Goal: Task Accomplishment & Management: Use online tool/utility

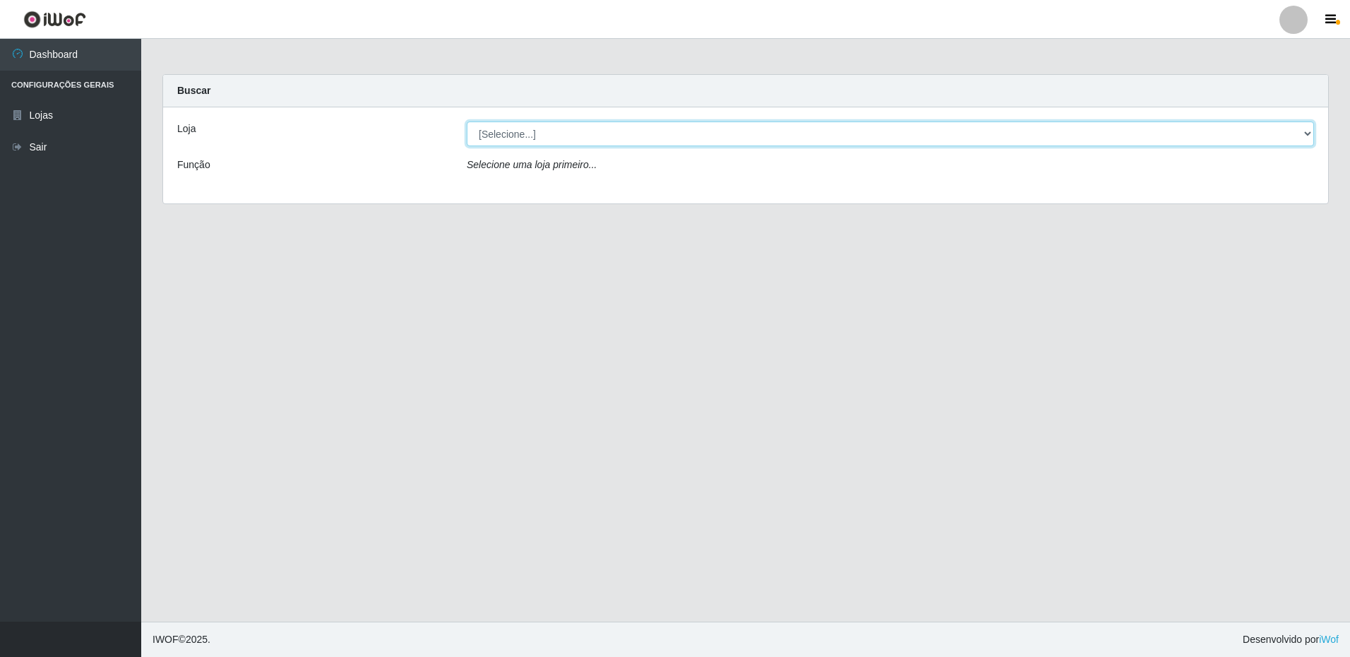
click at [548, 140] on select "[Selecione...] Extrabom - Loja 16 [GEOGRAPHIC_DATA]" at bounding box center [890, 133] width 847 height 25
select select "450"
click at [467, 121] on select "[Selecione...] Extrabom - Loja 16 [GEOGRAPHIC_DATA]" at bounding box center [890, 133] width 847 height 25
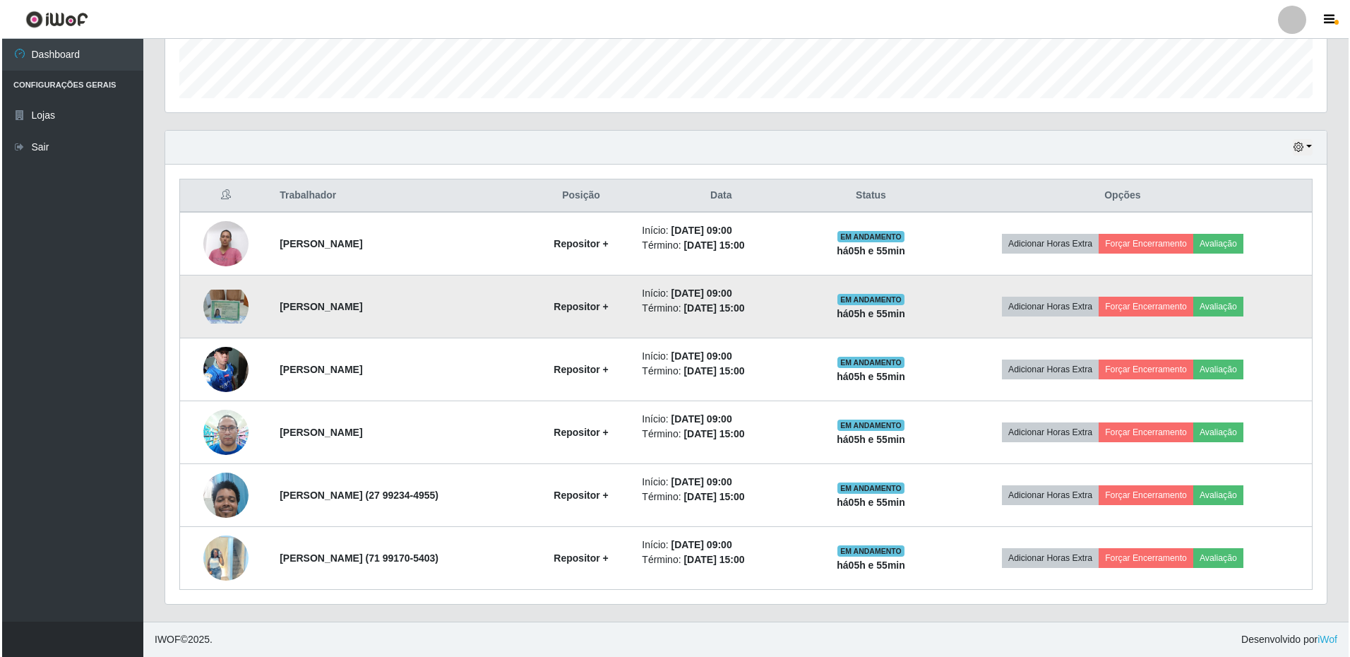
scroll to position [407, 0]
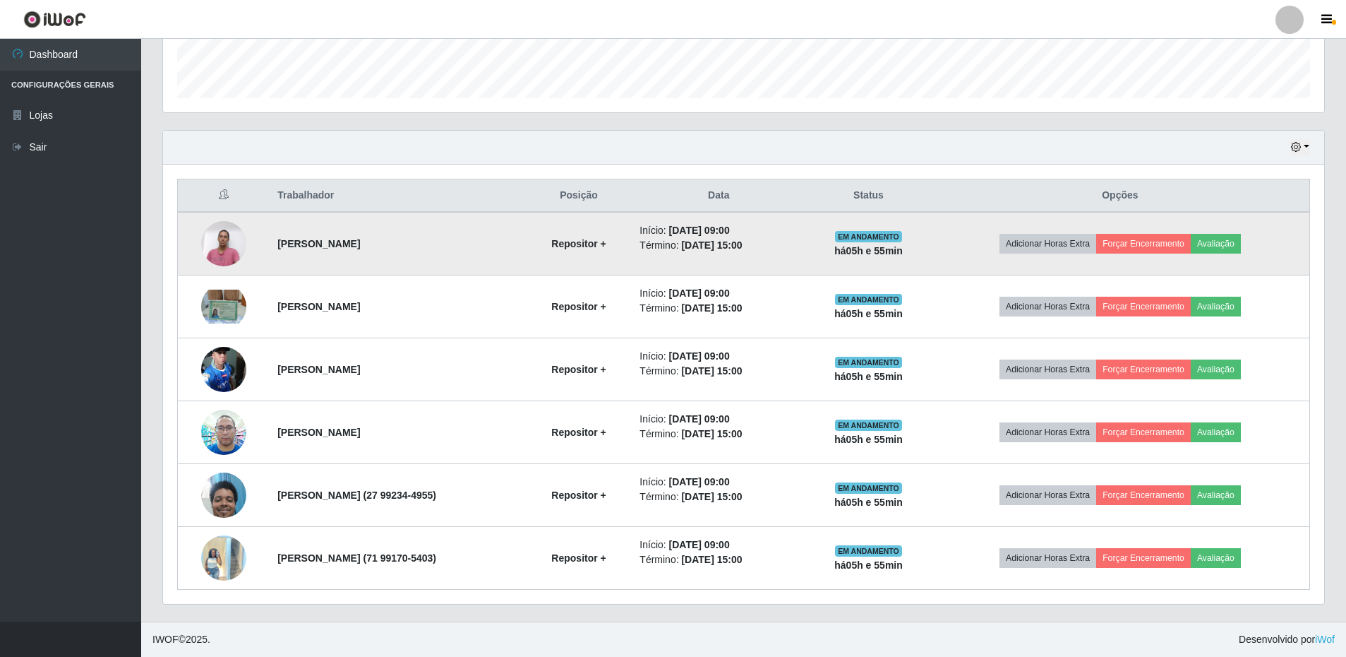
click at [222, 244] on img at bounding box center [223, 243] width 45 height 60
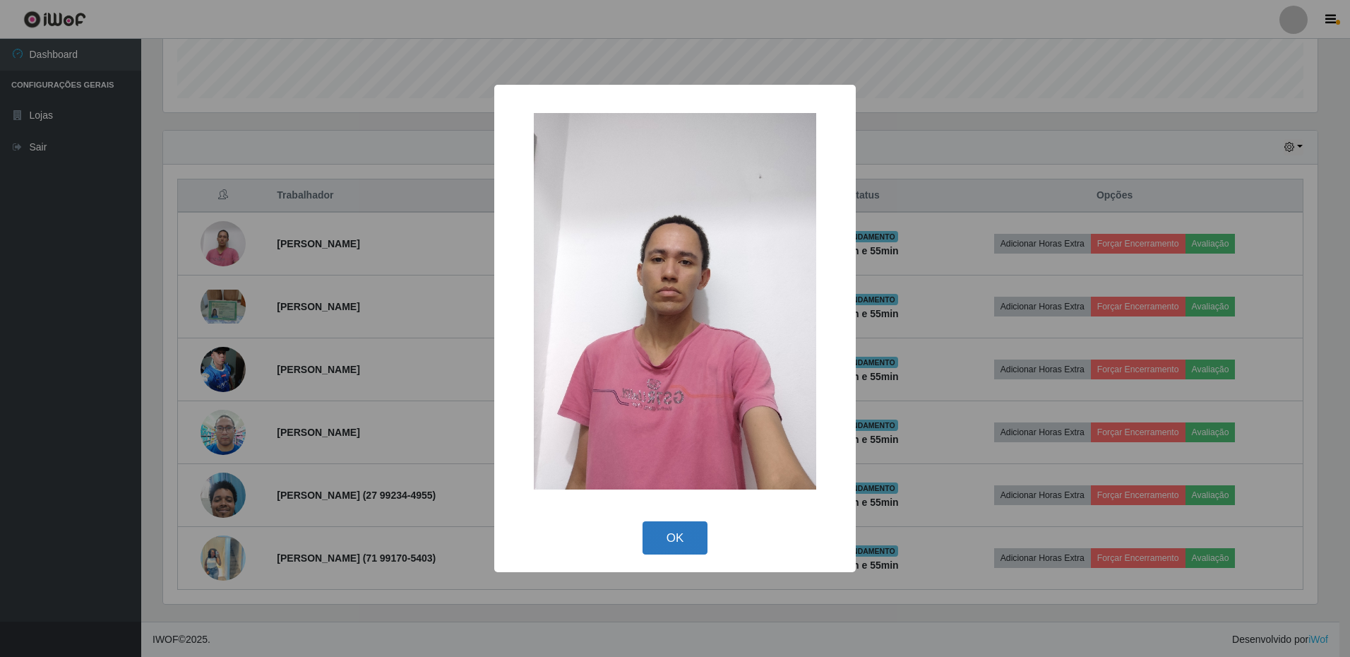
click at [676, 533] on button "OK" at bounding box center [675, 537] width 66 height 33
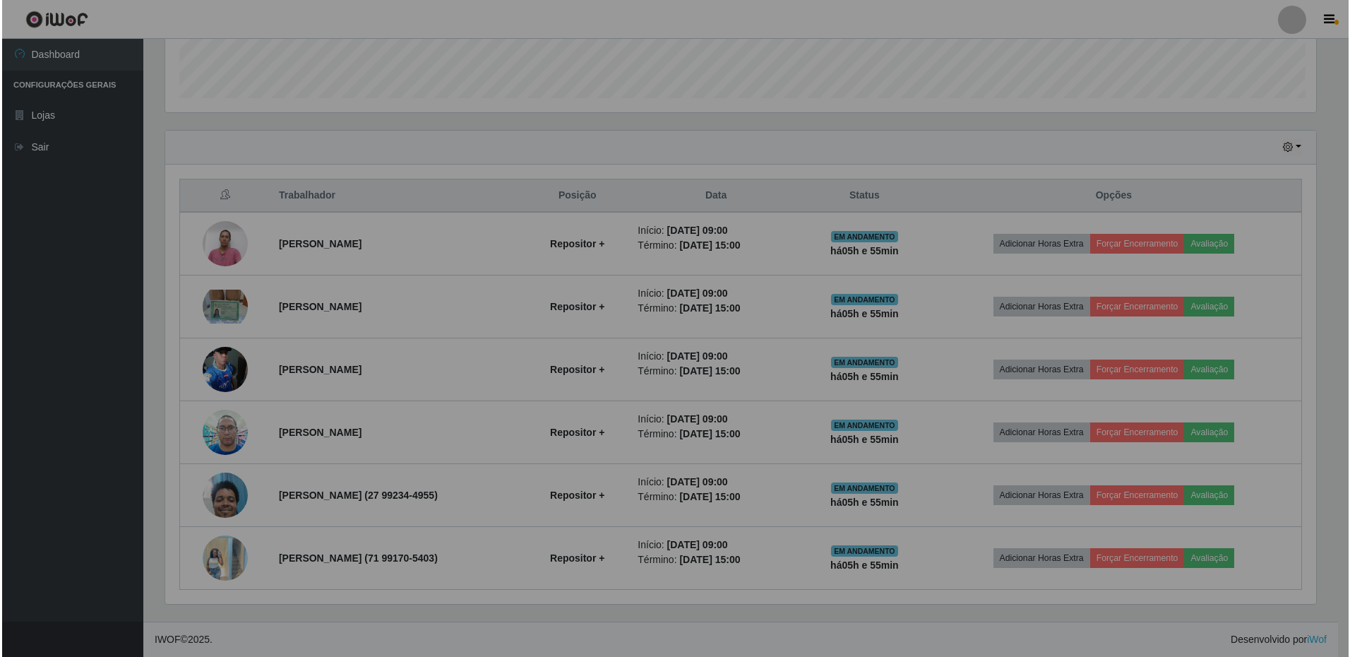
scroll to position [293, 1161]
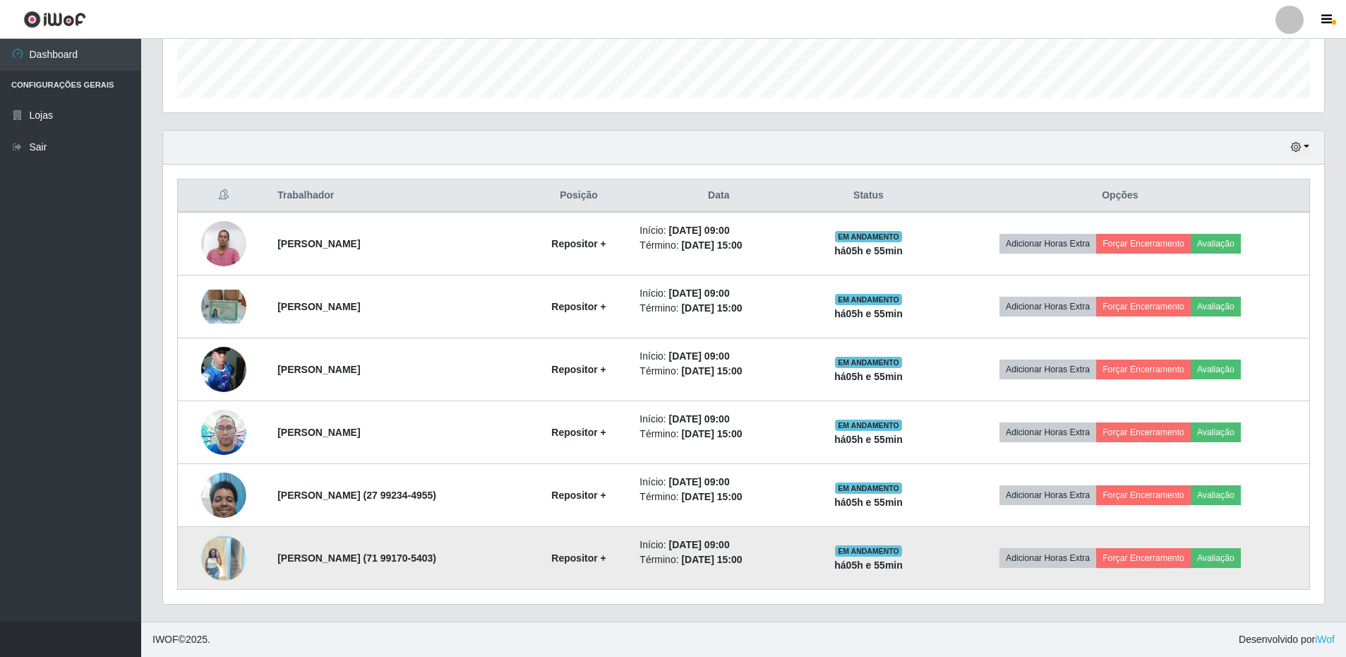
click at [215, 558] on img at bounding box center [223, 557] width 45 height 60
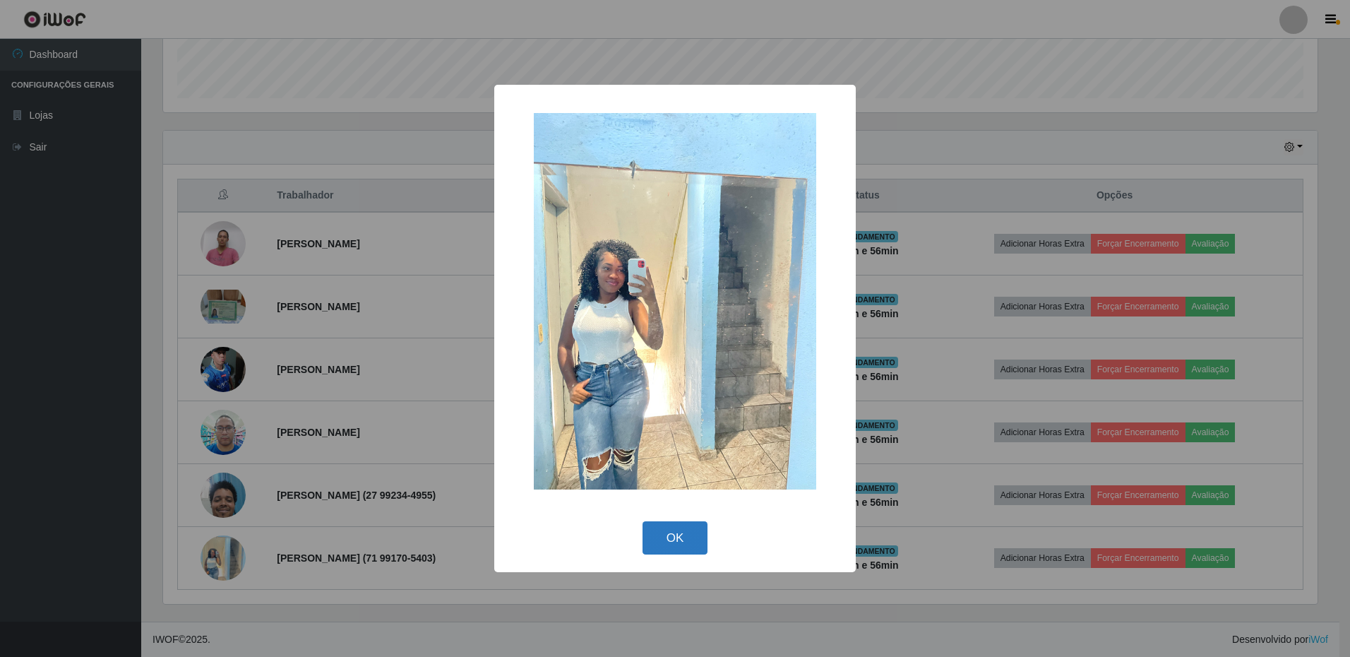
click at [671, 543] on button "OK" at bounding box center [675, 537] width 66 height 33
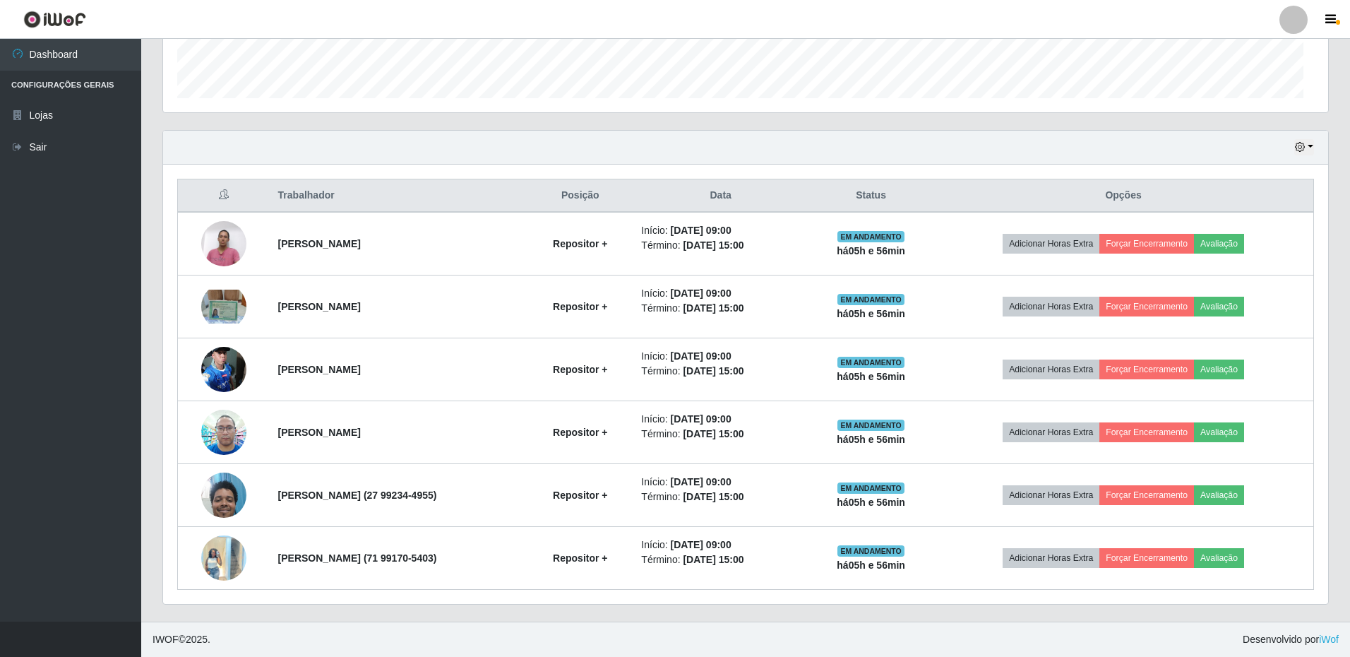
scroll to position [293, 1161]
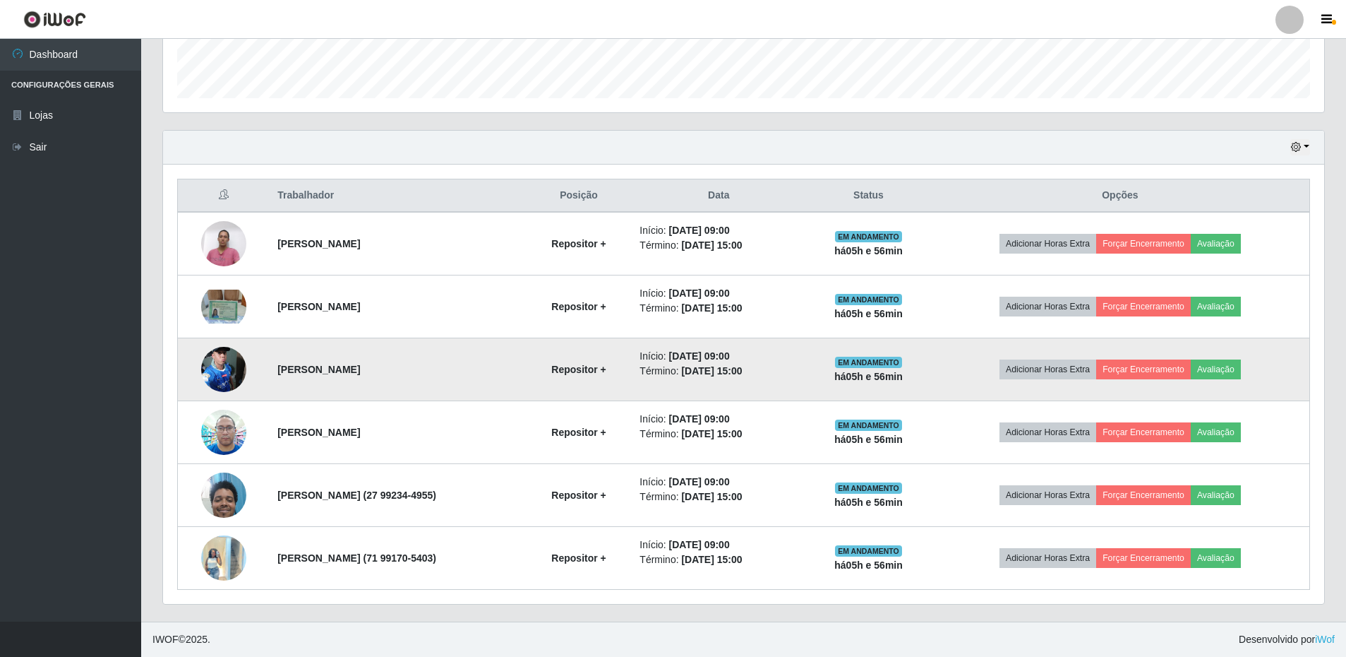
click at [222, 352] on img at bounding box center [223, 369] width 45 height 60
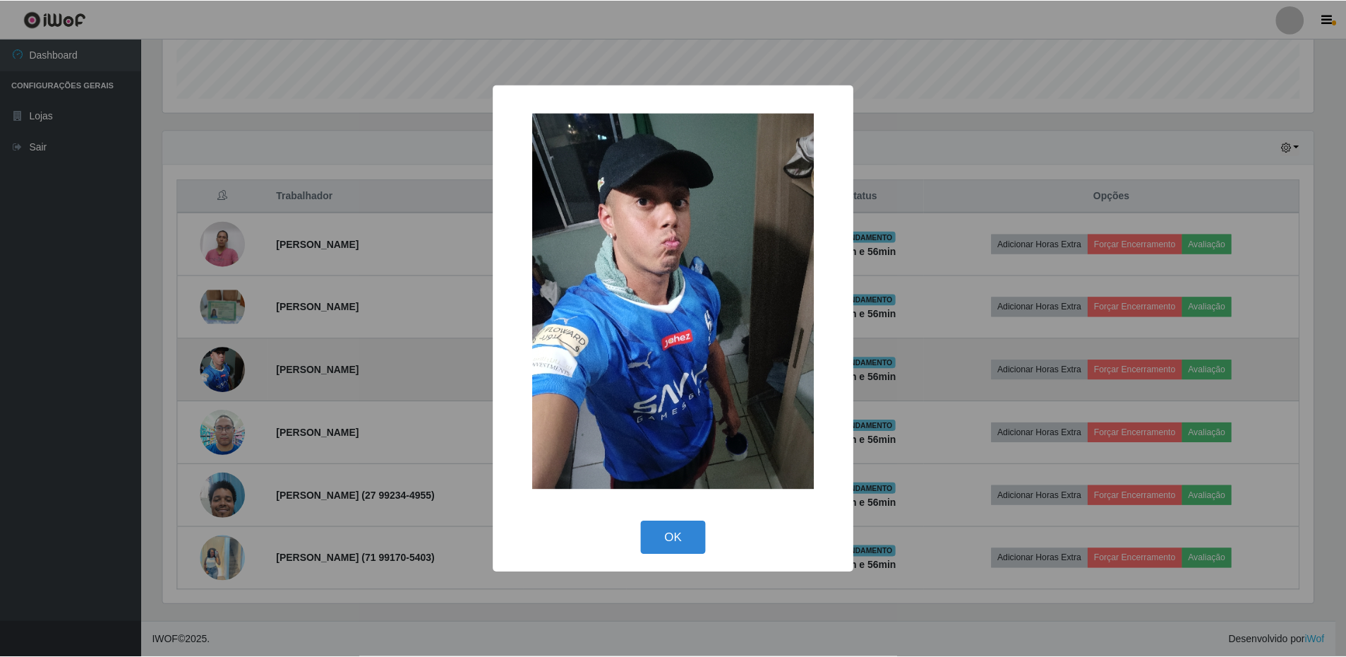
scroll to position [293, 1154]
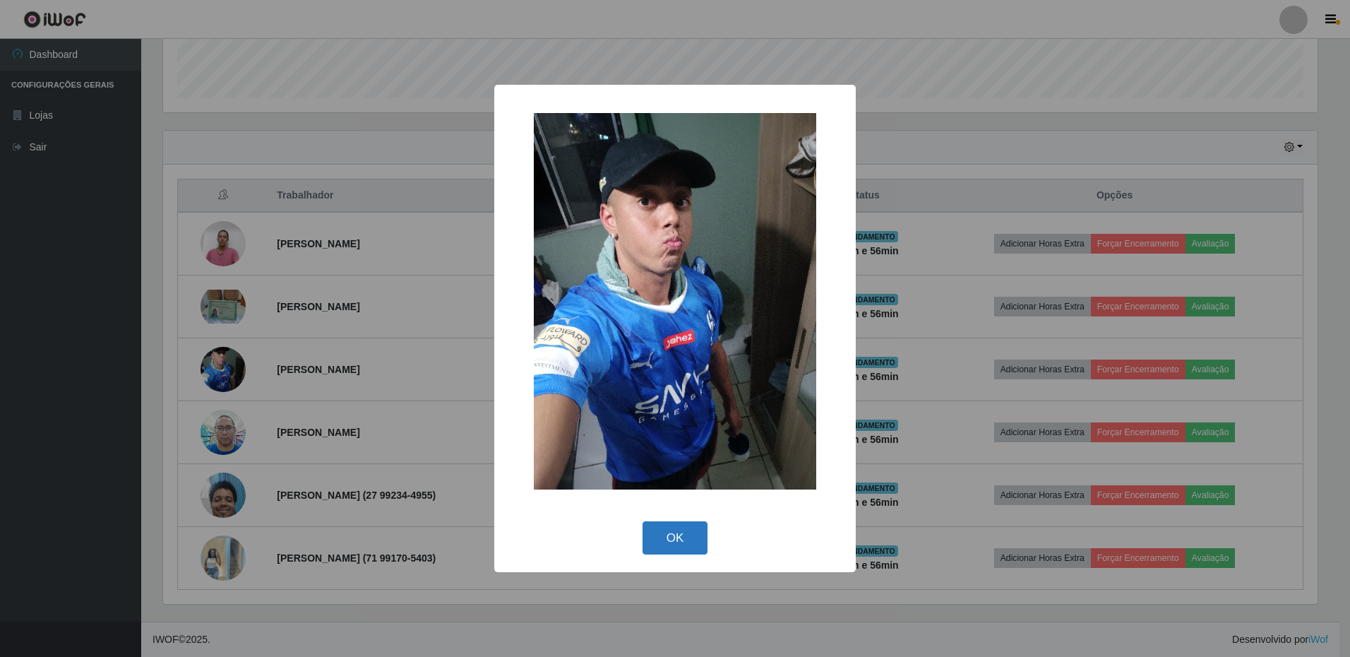
click at [671, 546] on button "OK" at bounding box center [675, 537] width 66 height 33
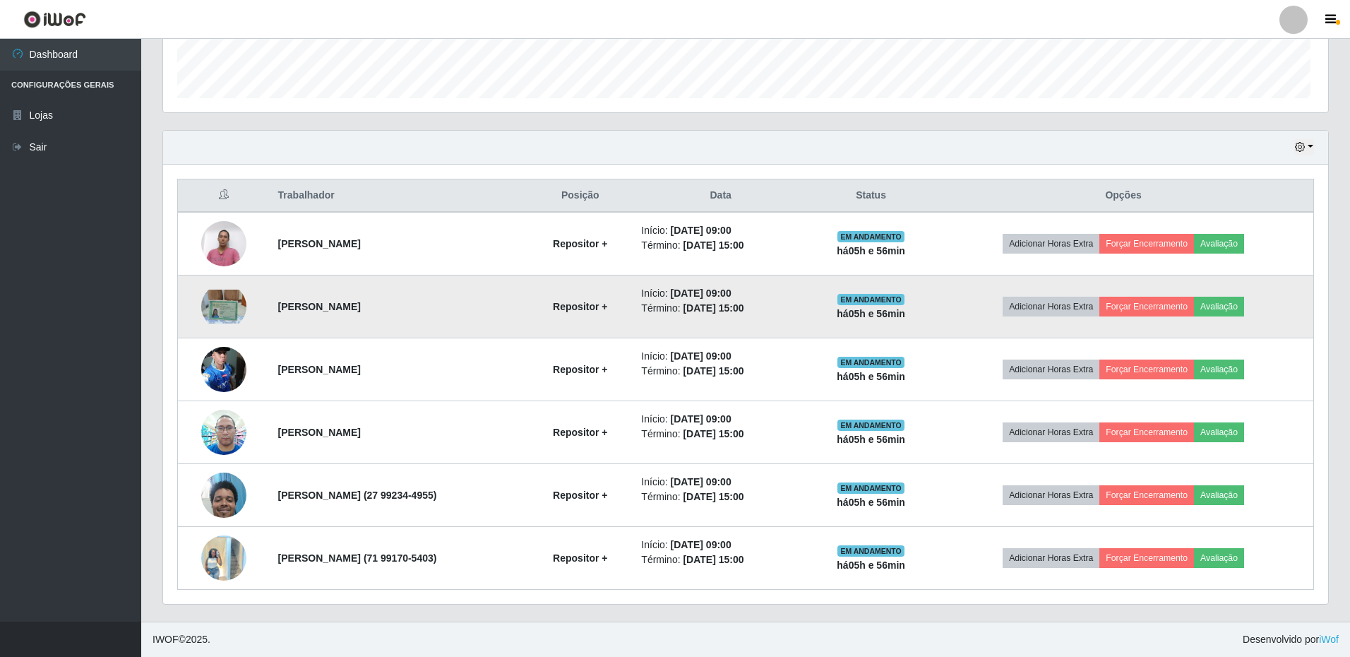
scroll to position [293, 1161]
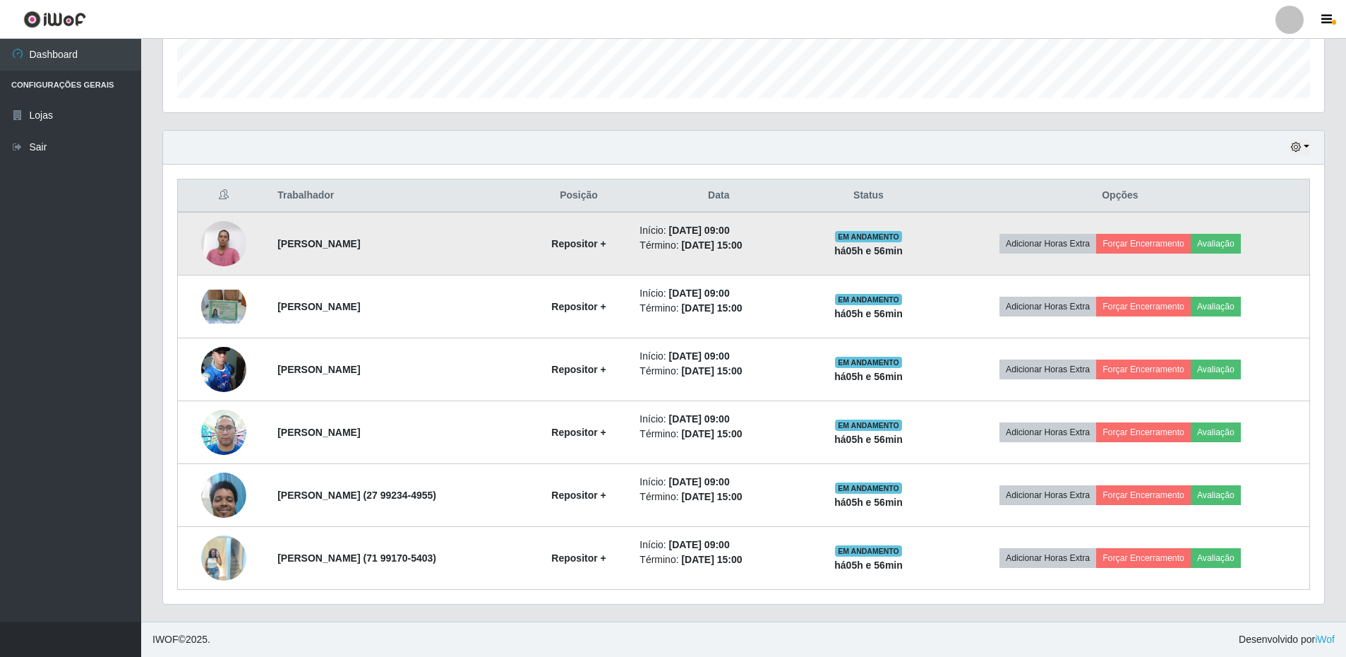
click at [223, 249] on img at bounding box center [223, 243] width 45 height 60
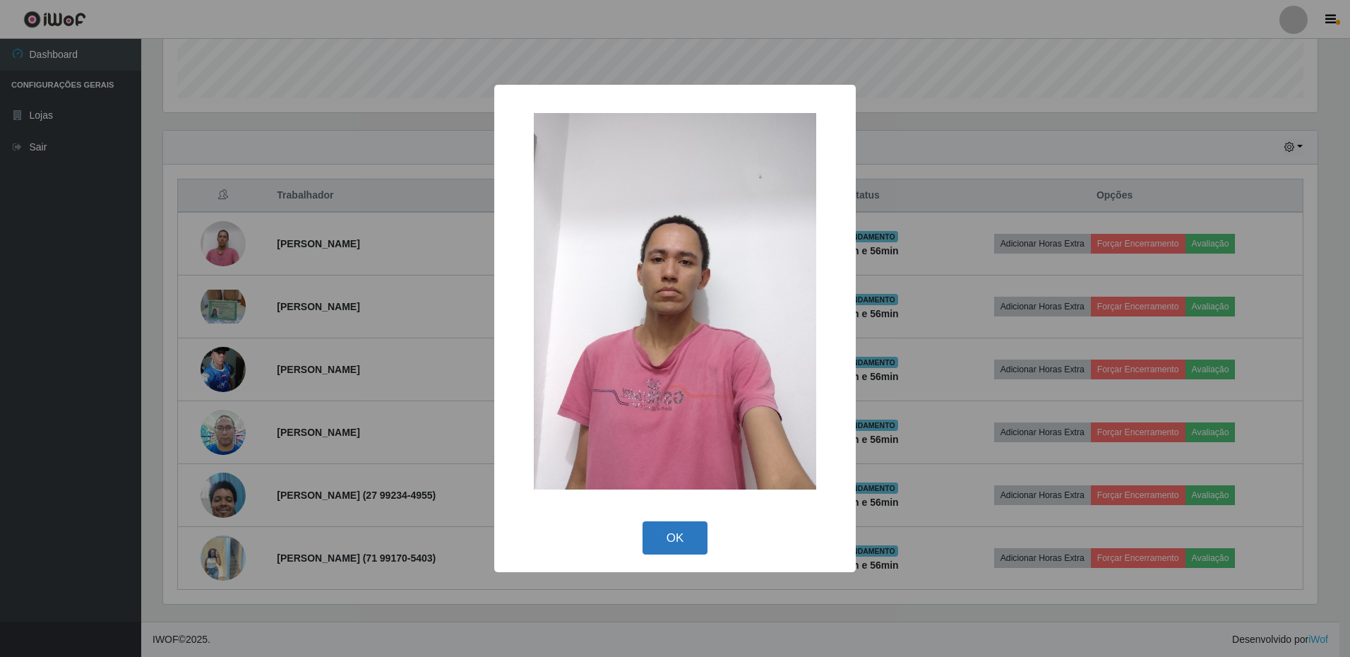
click at [684, 532] on button "OK" at bounding box center [675, 537] width 66 height 33
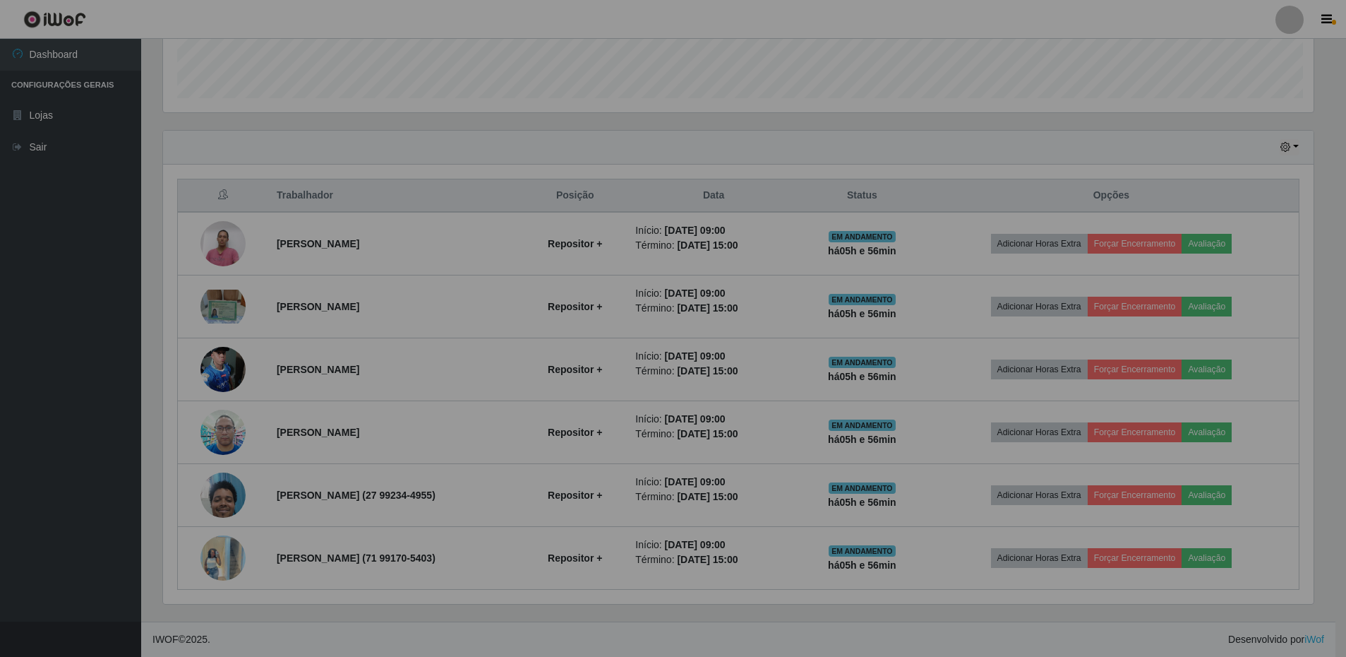
scroll to position [293, 1161]
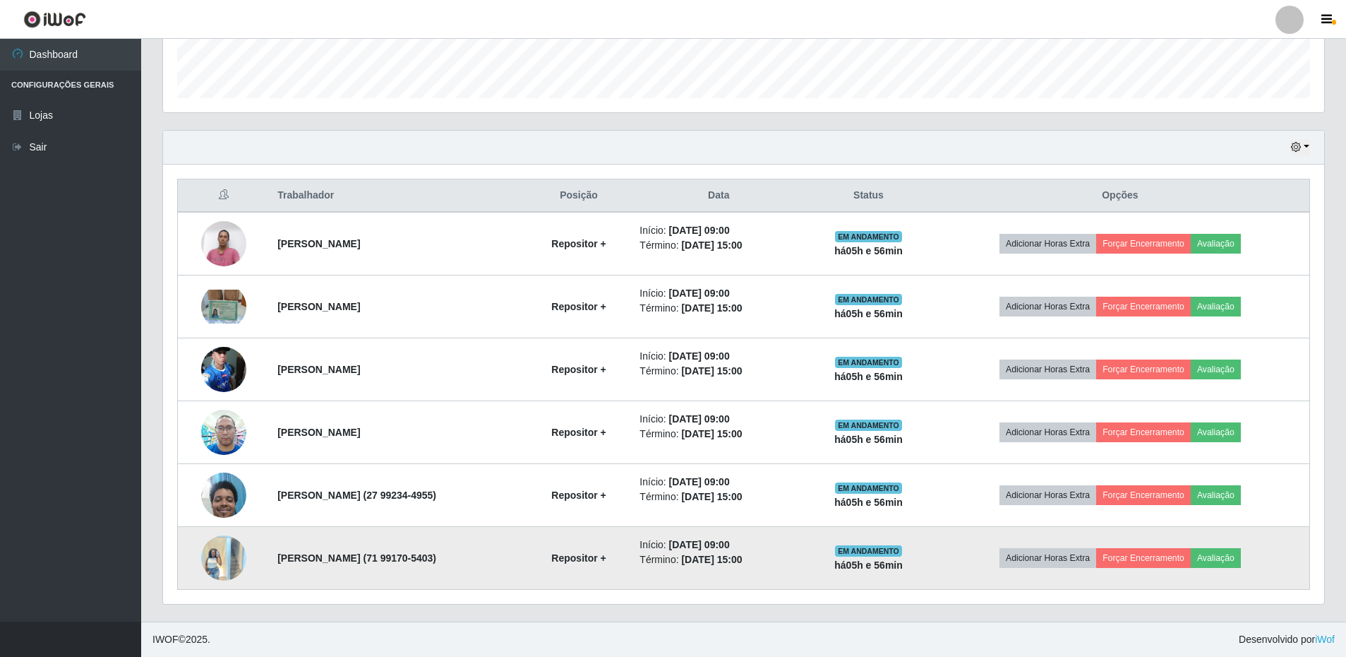
click at [208, 550] on img at bounding box center [223, 557] width 45 height 60
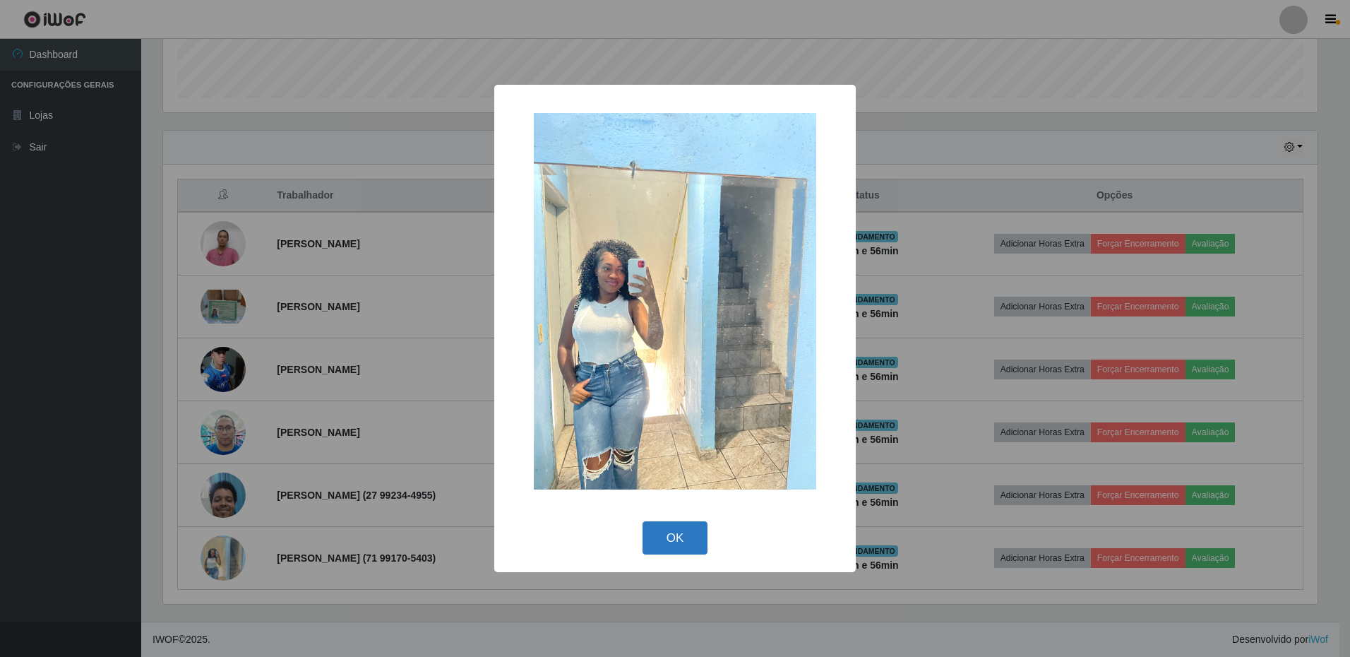
click at [673, 543] on button "OK" at bounding box center [675, 537] width 66 height 33
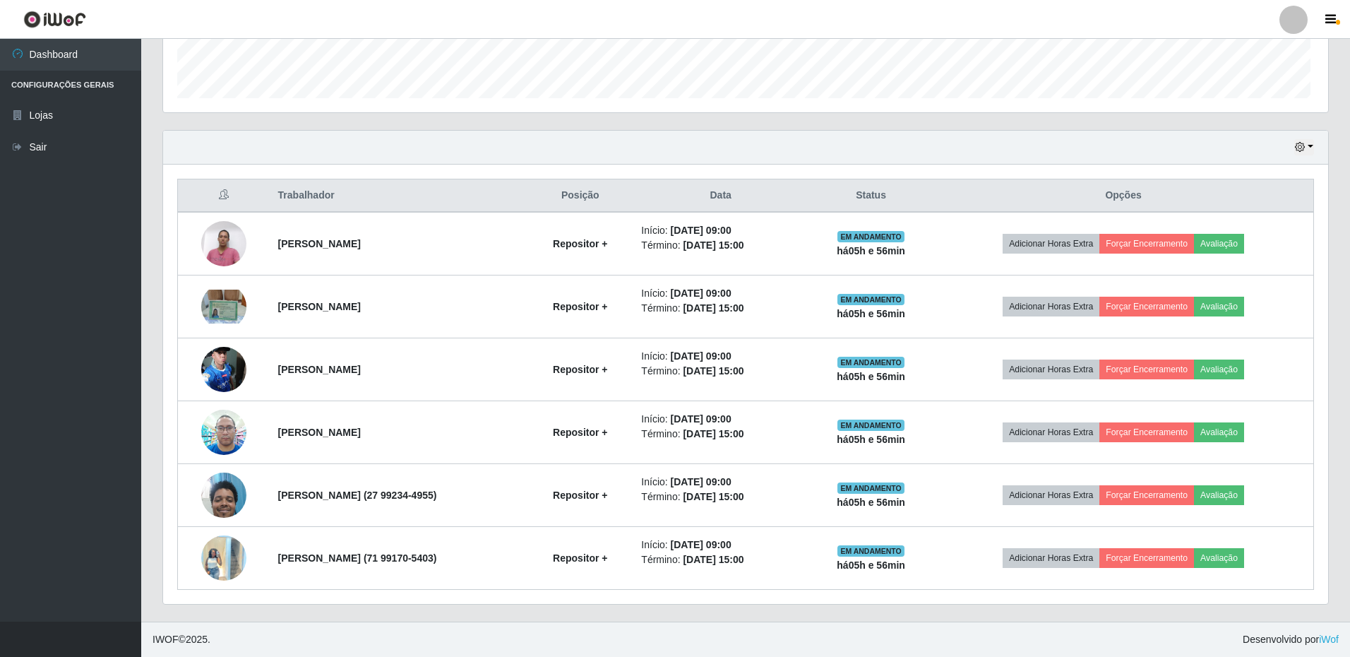
scroll to position [293, 1161]
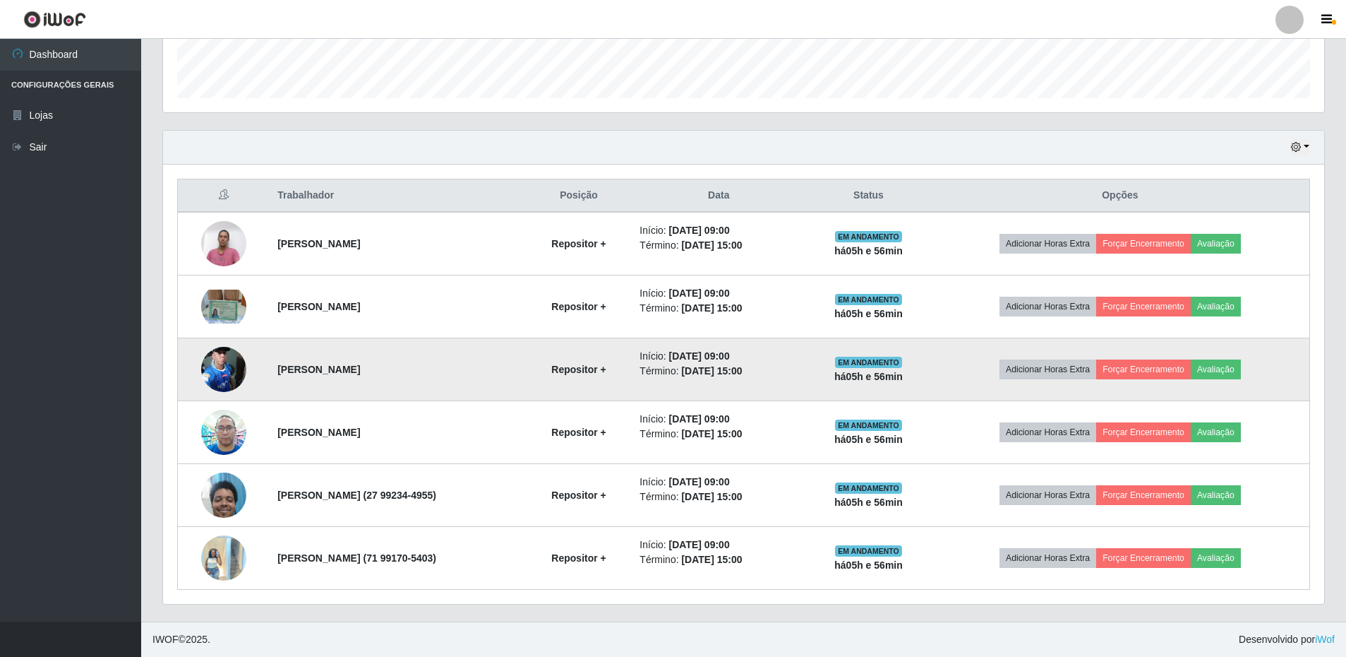
click at [215, 371] on img at bounding box center [223, 369] width 45 height 60
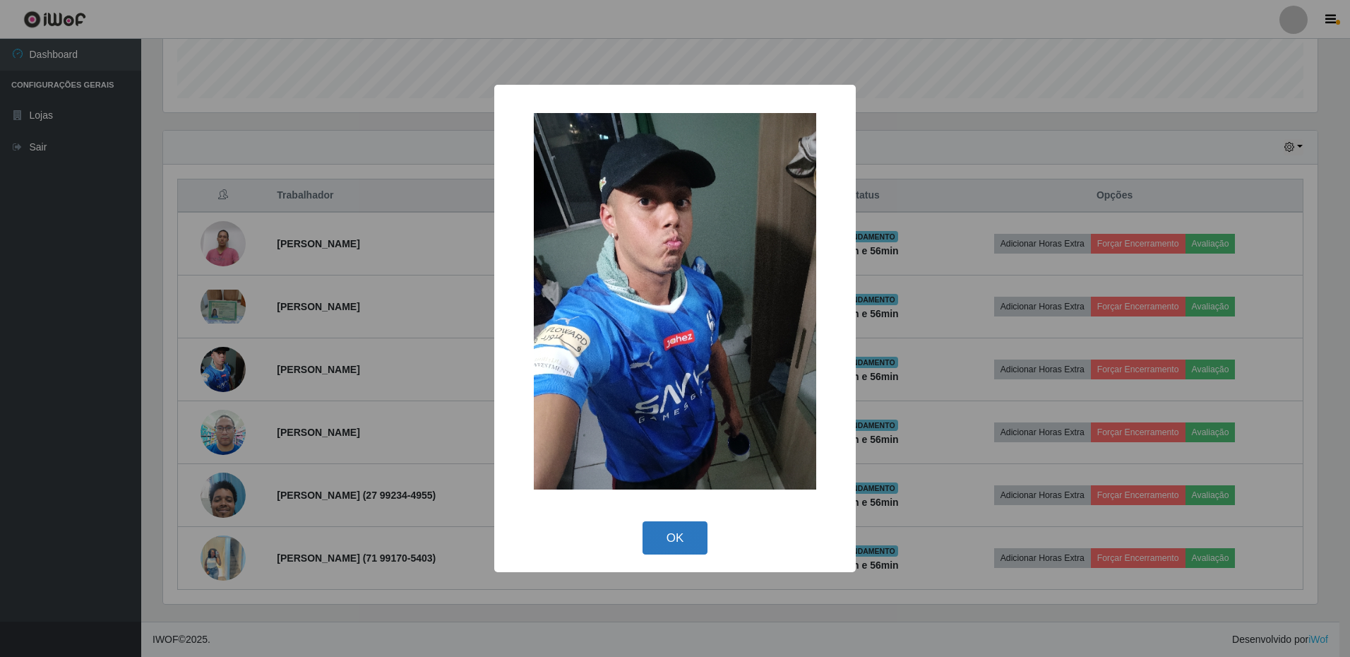
click at [680, 541] on button "OK" at bounding box center [675, 537] width 66 height 33
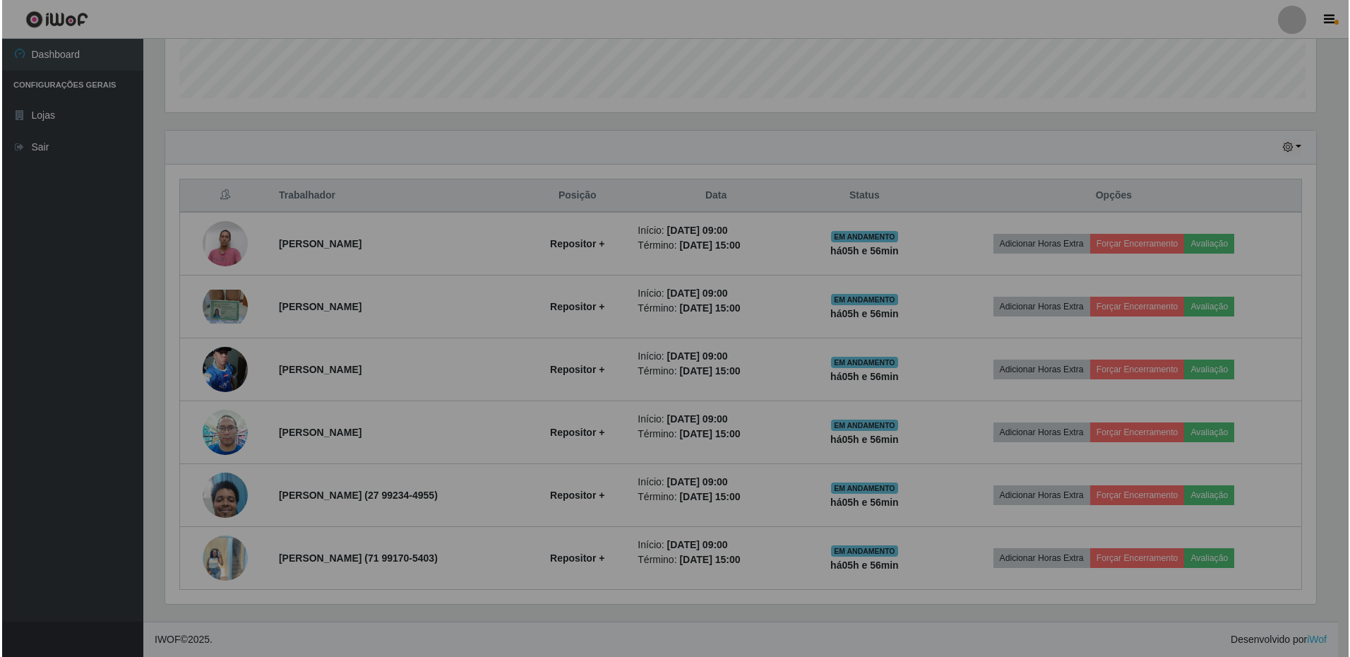
scroll to position [293, 1161]
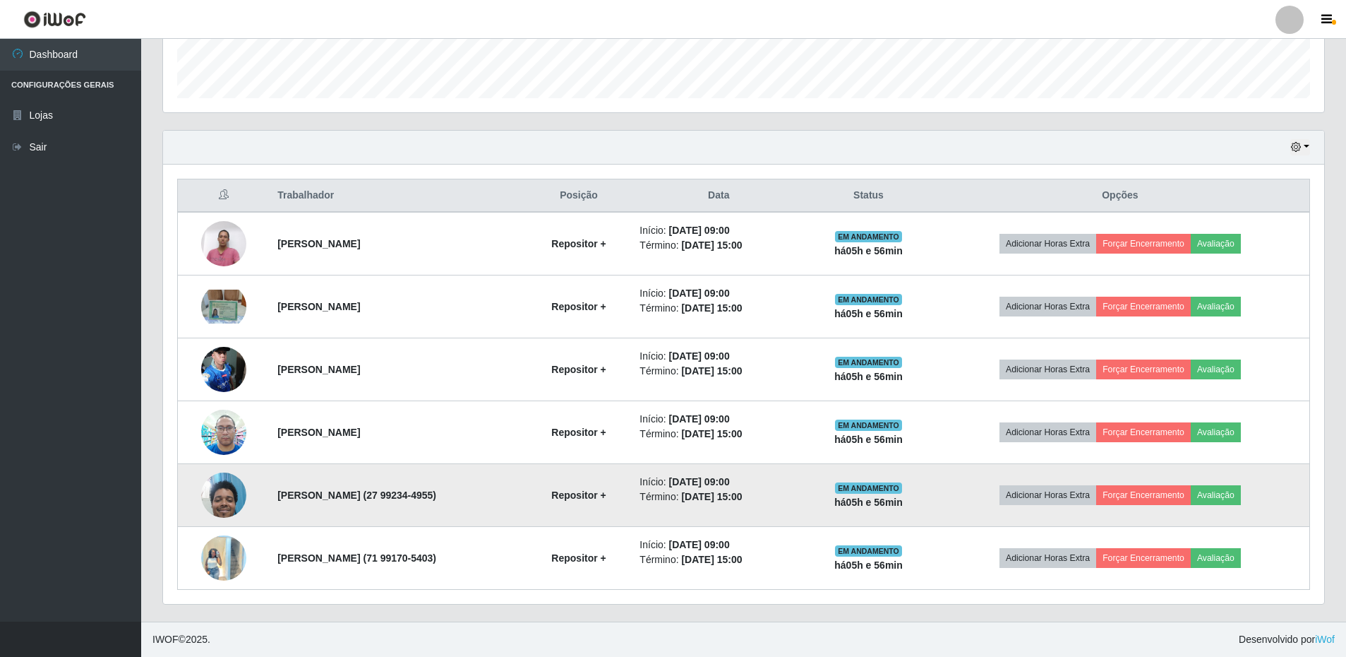
click at [220, 492] on img at bounding box center [223, 495] width 45 height 60
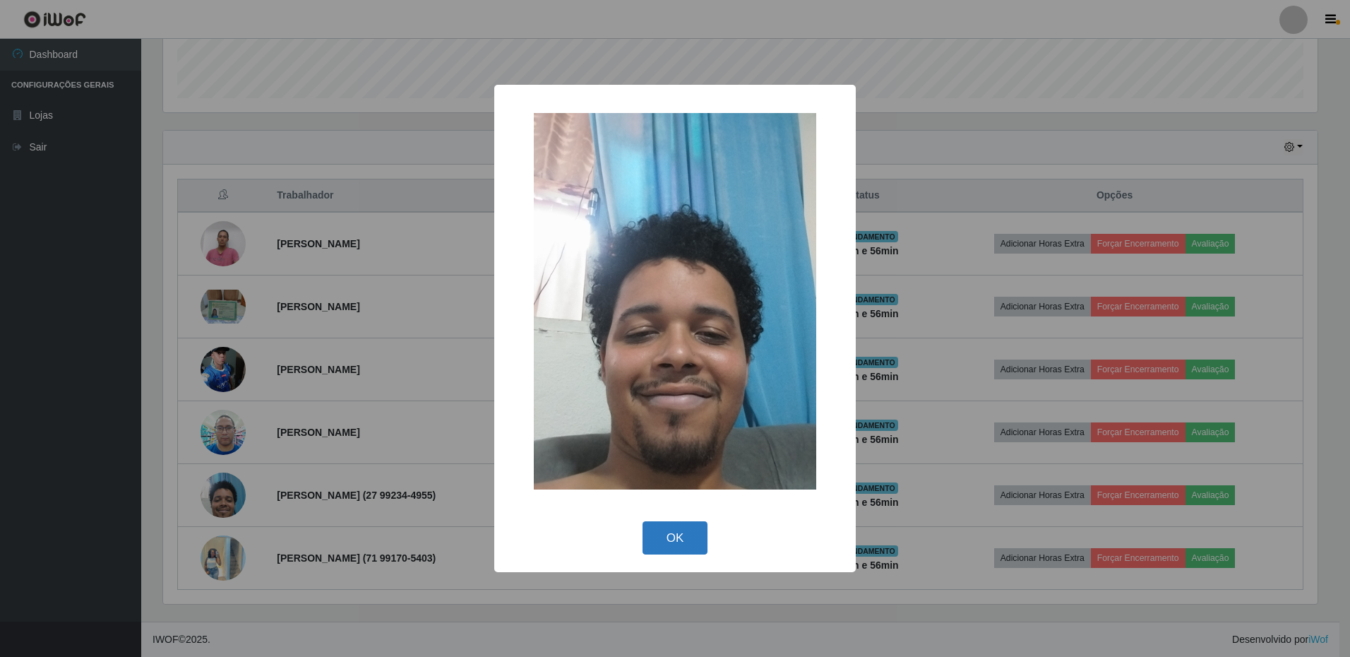
click at [652, 541] on button "OK" at bounding box center [675, 537] width 66 height 33
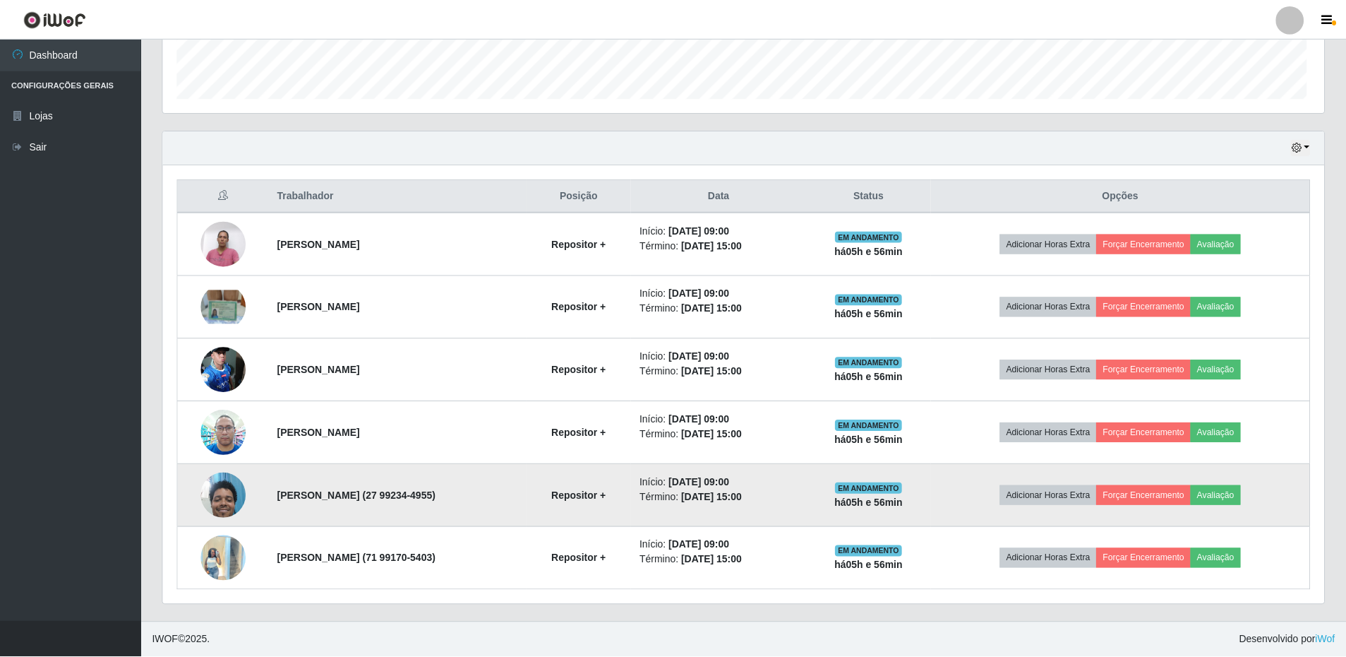
scroll to position [293, 1161]
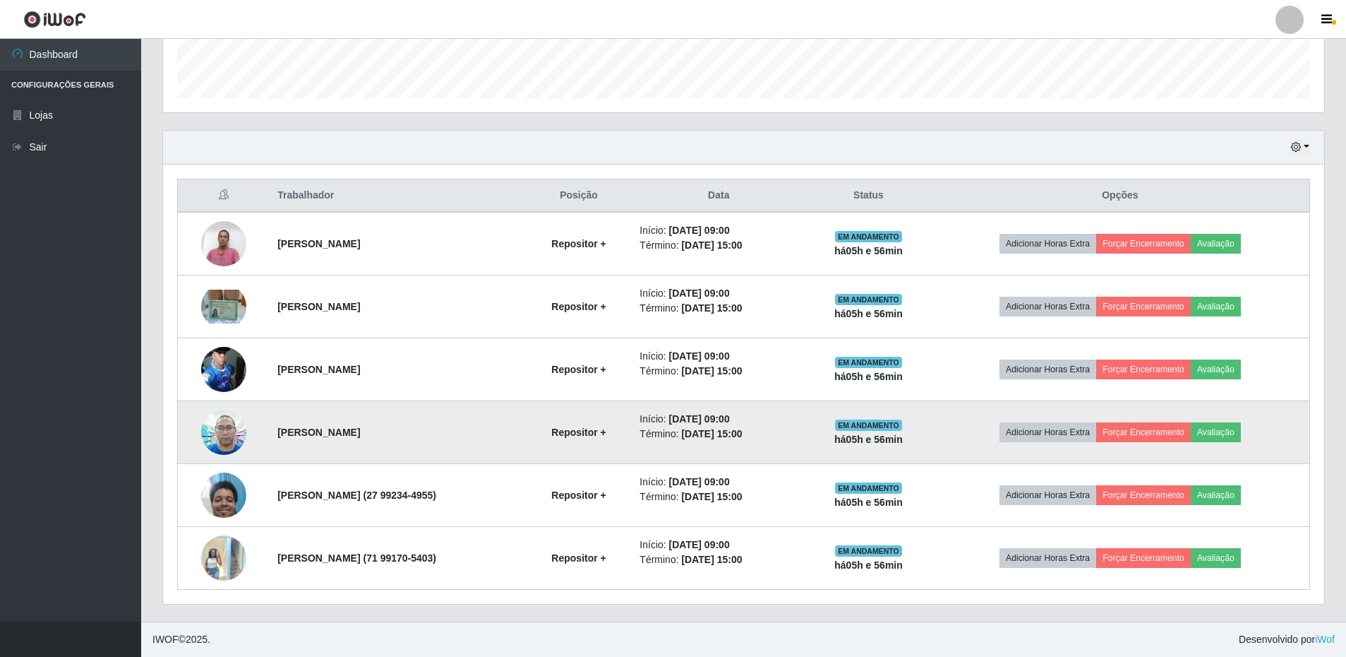
click at [216, 431] on img at bounding box center [223, 432] width 45 height 60
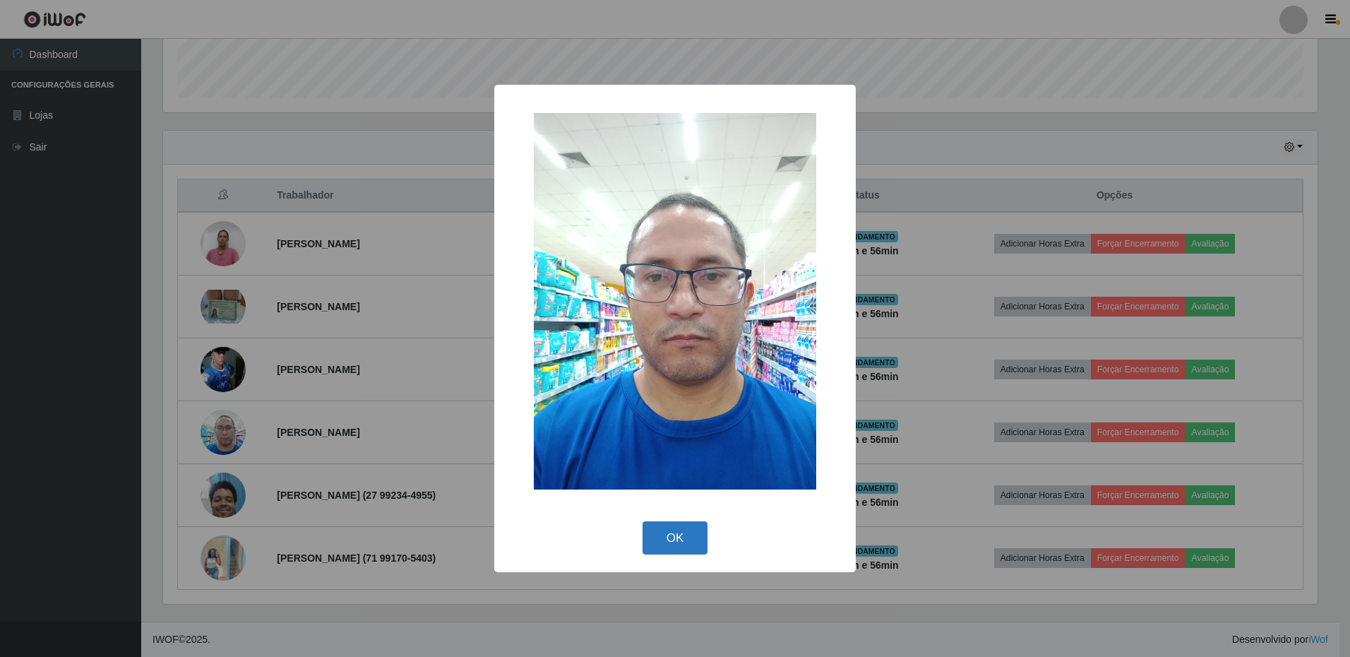
click at [678, 540] on button "OK" at bounding box center [675, 537] width 66 height 33
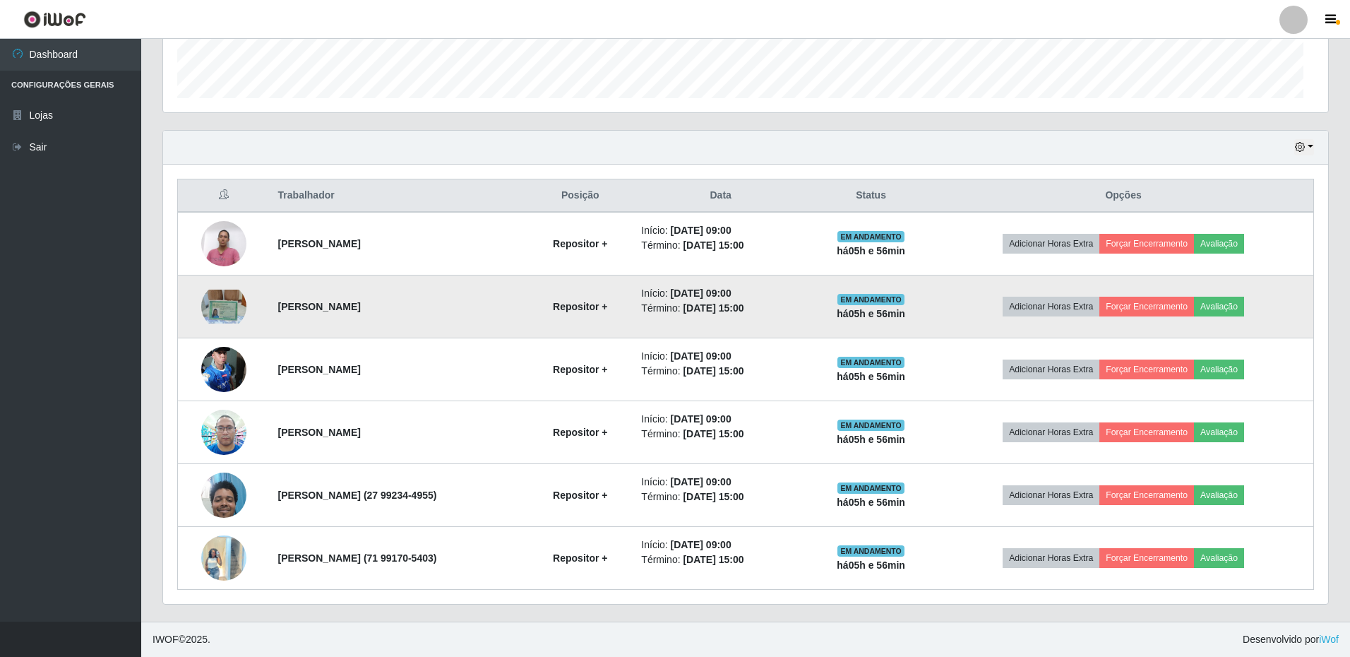
scroll to position [293, 1161]
click at [212, 304] on img at bounding box center [223, 306] width 45 height 34
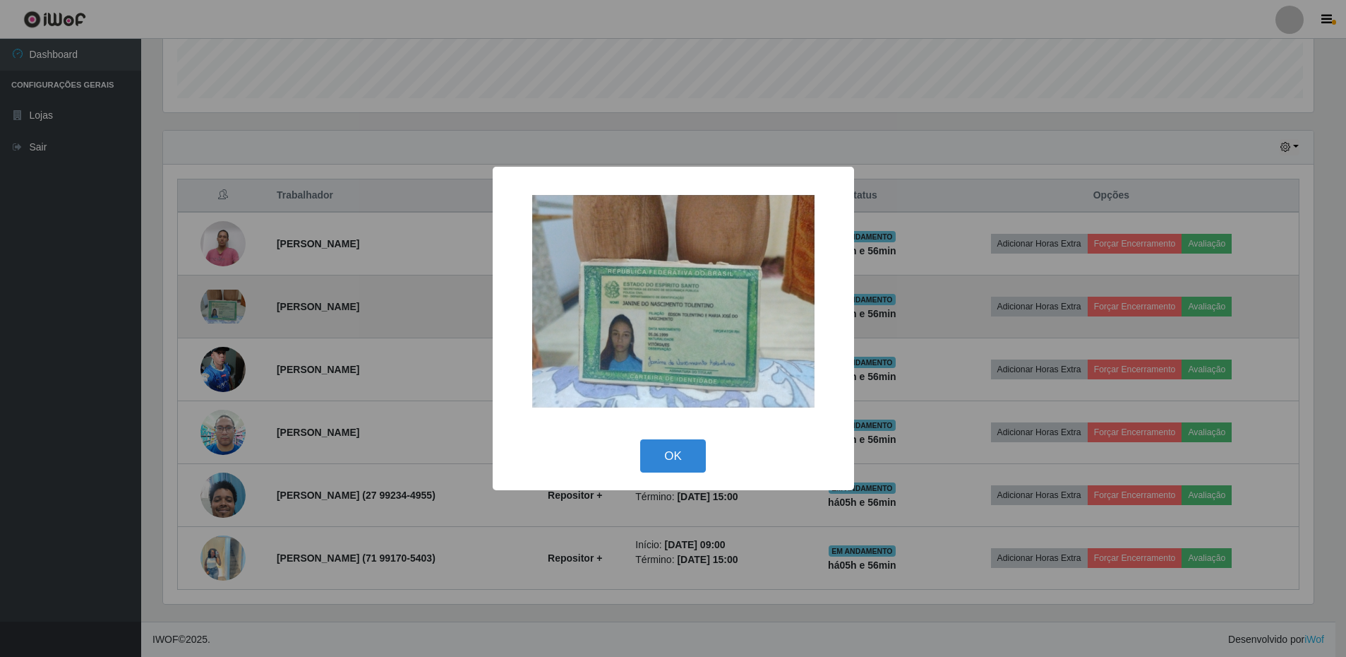
scroll to position [293, 1154]
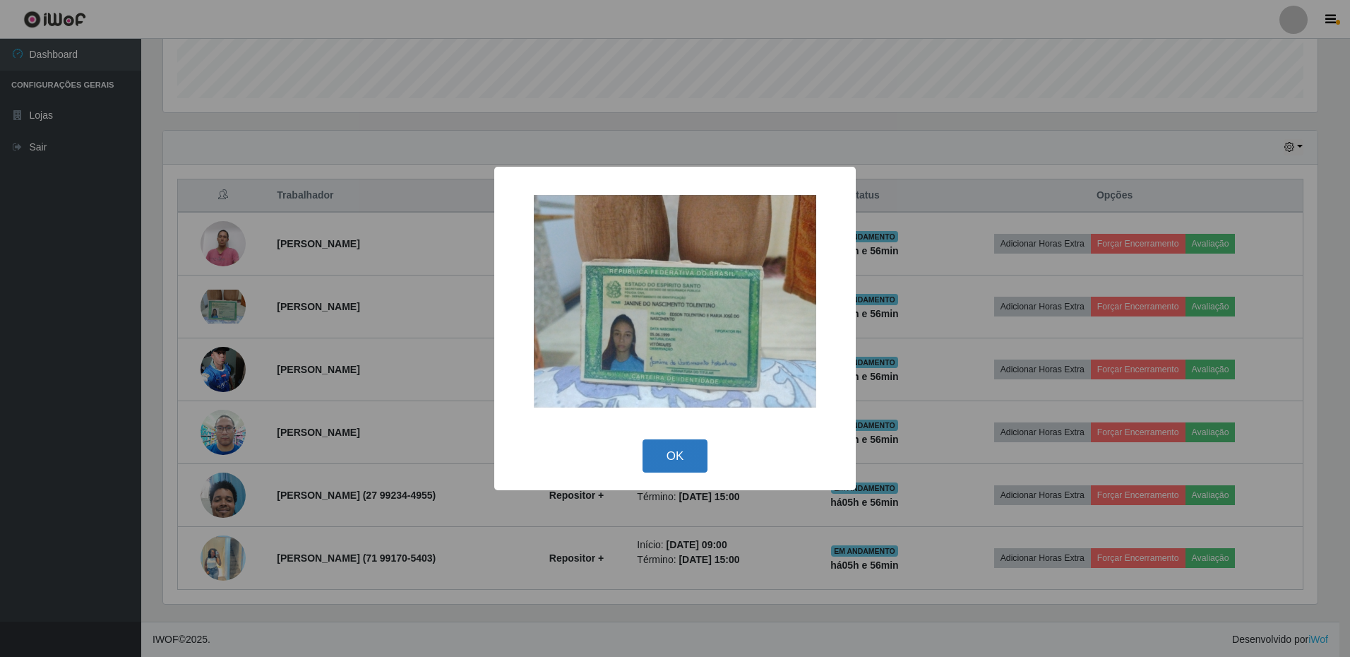
click at [671, 461] on button "OK" at bounding box center [675, 455] width 66 height 33
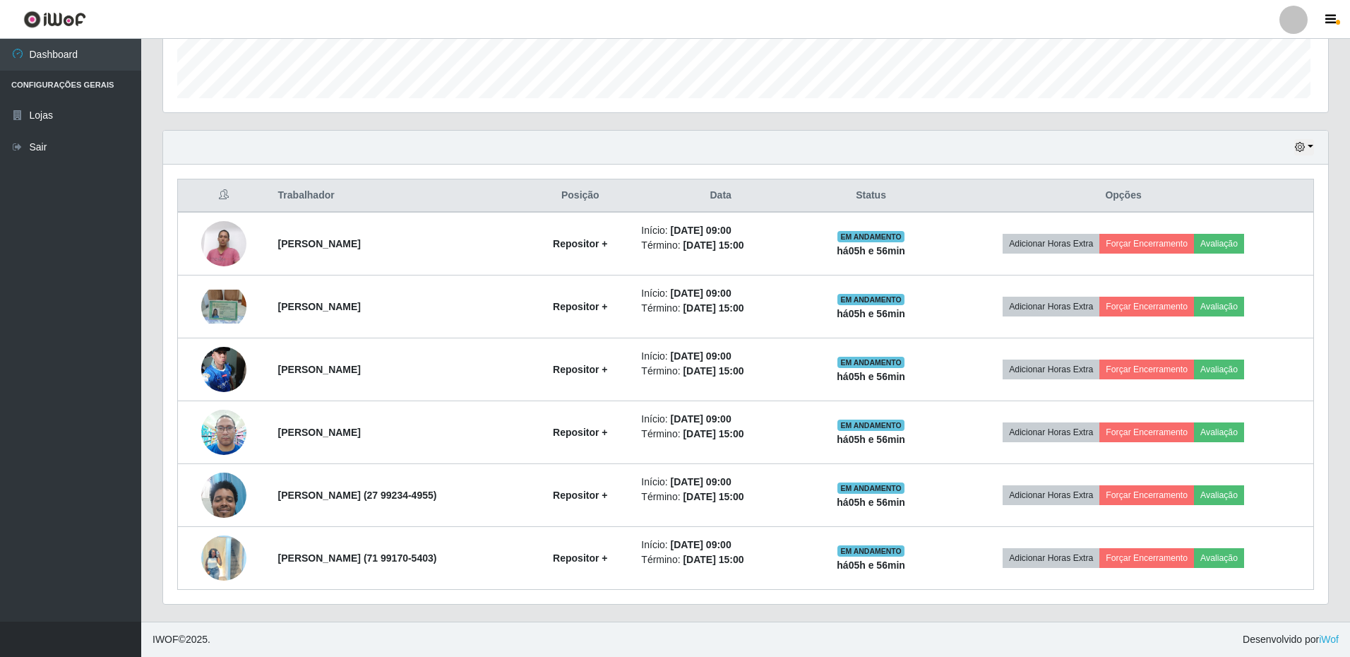
scroll to position [293, 1161]
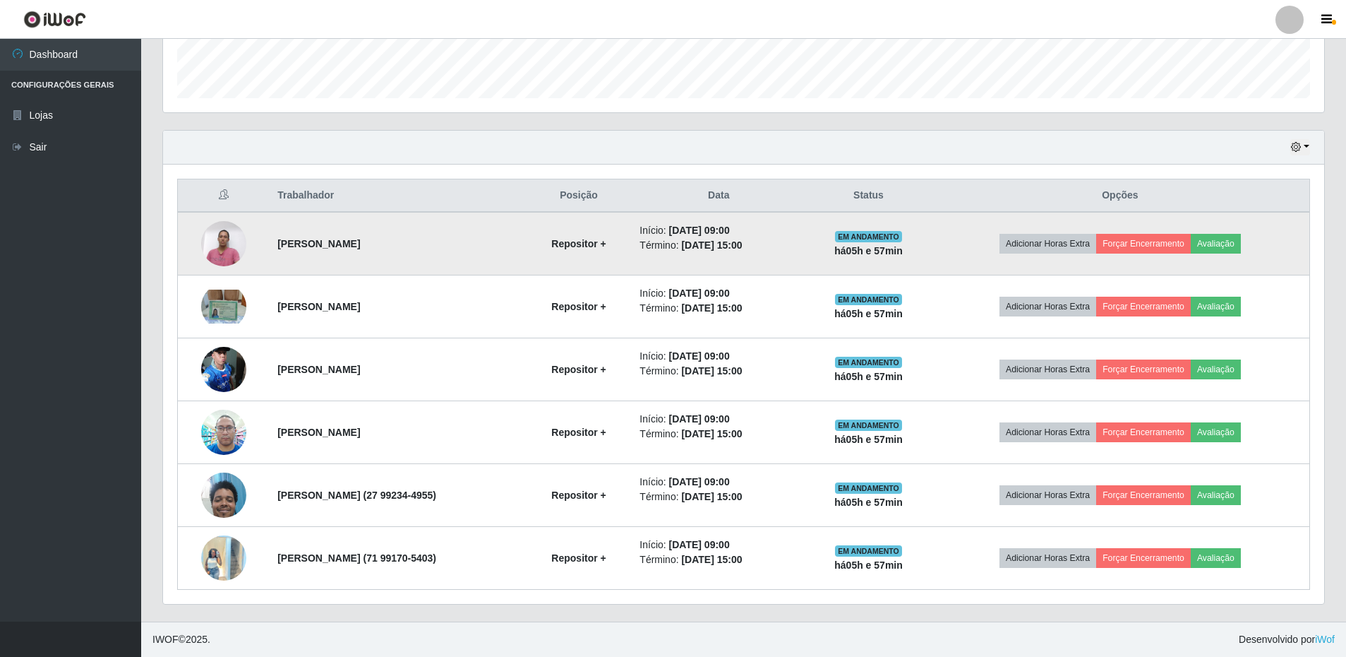
click at [222, 249] on img at bounding box center [223, 243] width 45 height 60
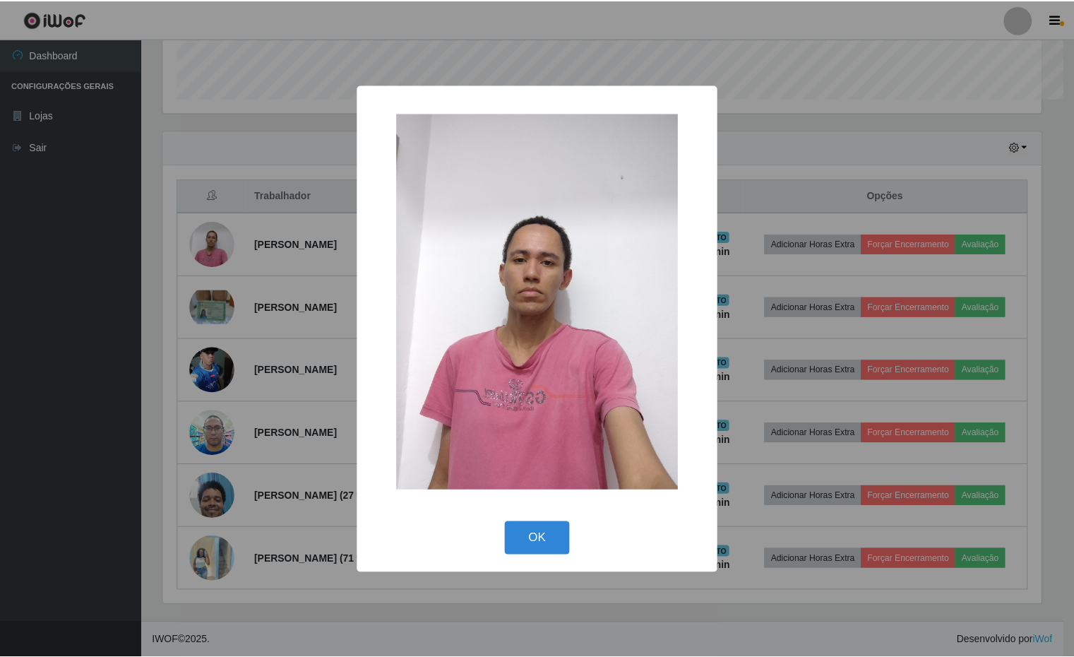
scroll to position [705650, 705061]
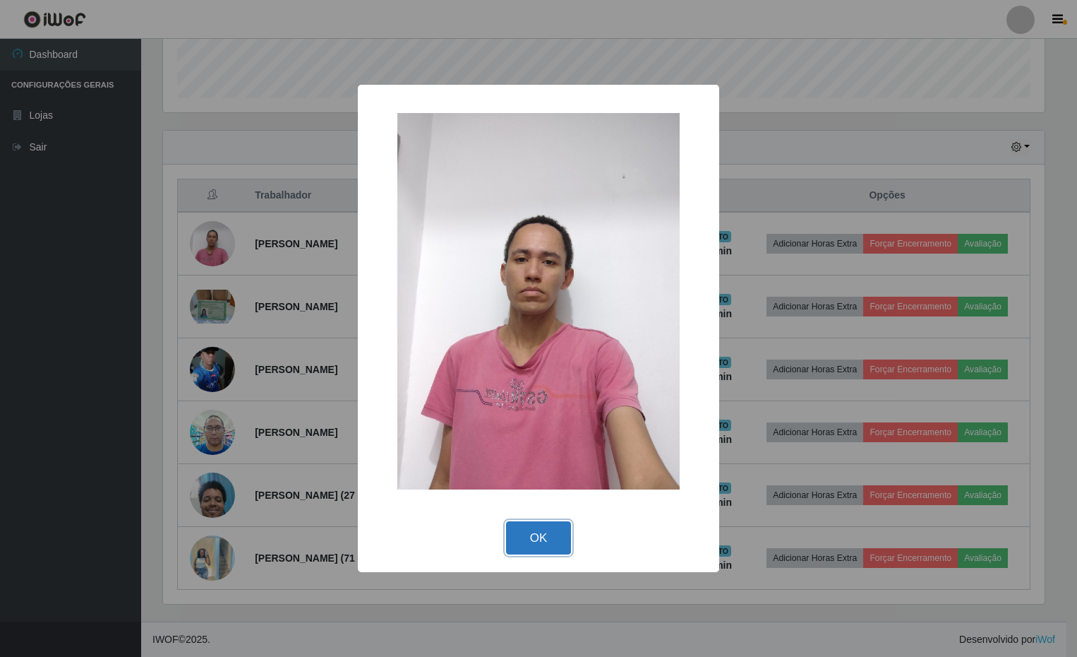
click at [537, 534] on button "OK" at bounding box center [539, 537] width 66 height 33
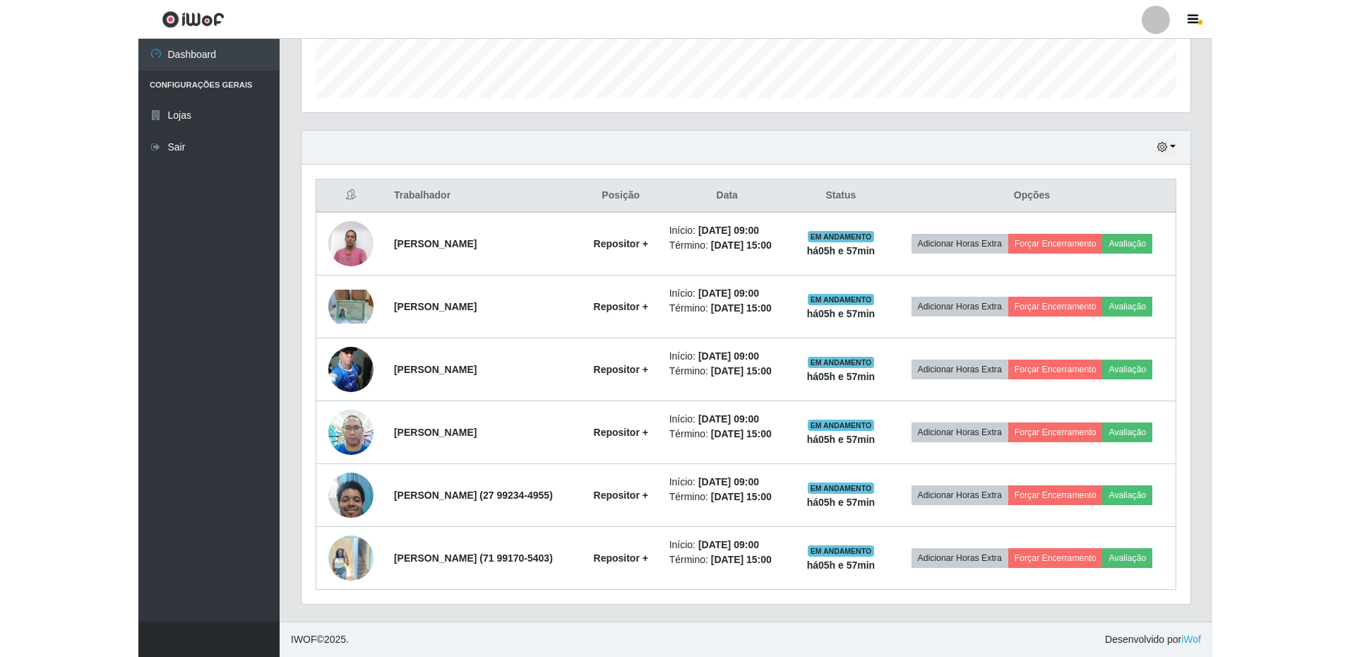
scroll to position [293, 1161]
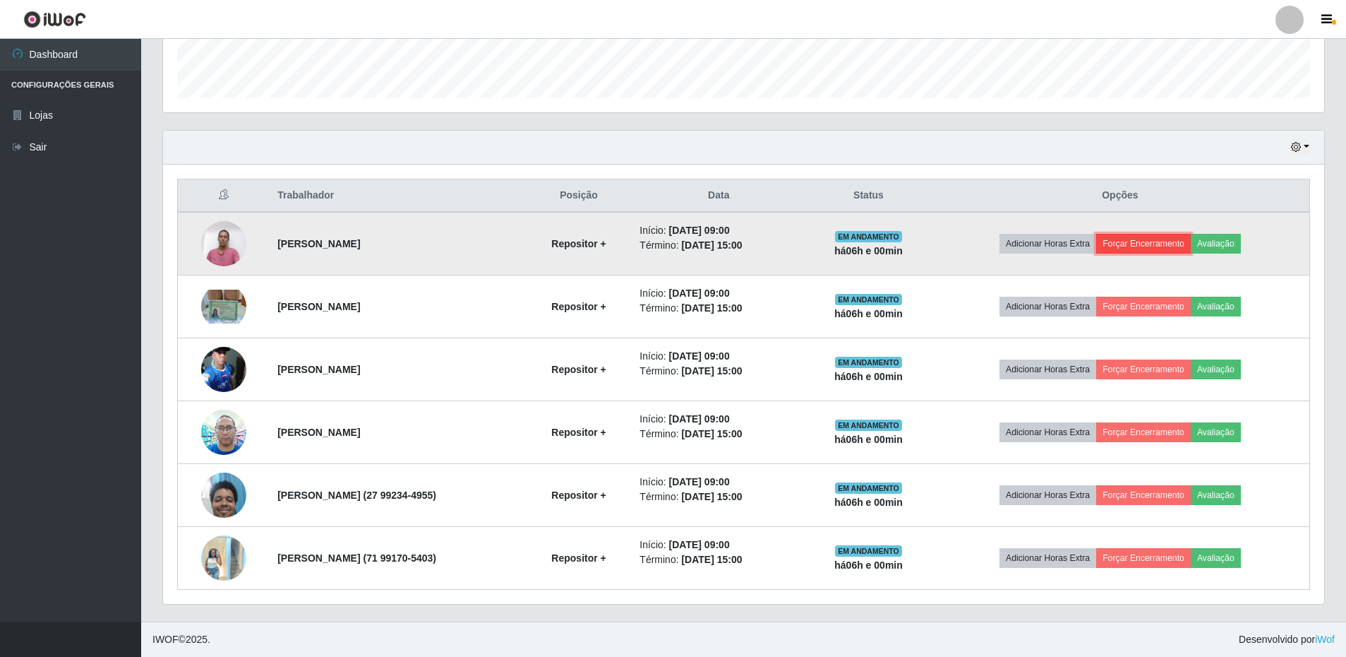
click at [1170, 239] on button "Forçar Encerramento" at bounding box center [1143, 244] width 95 height 20
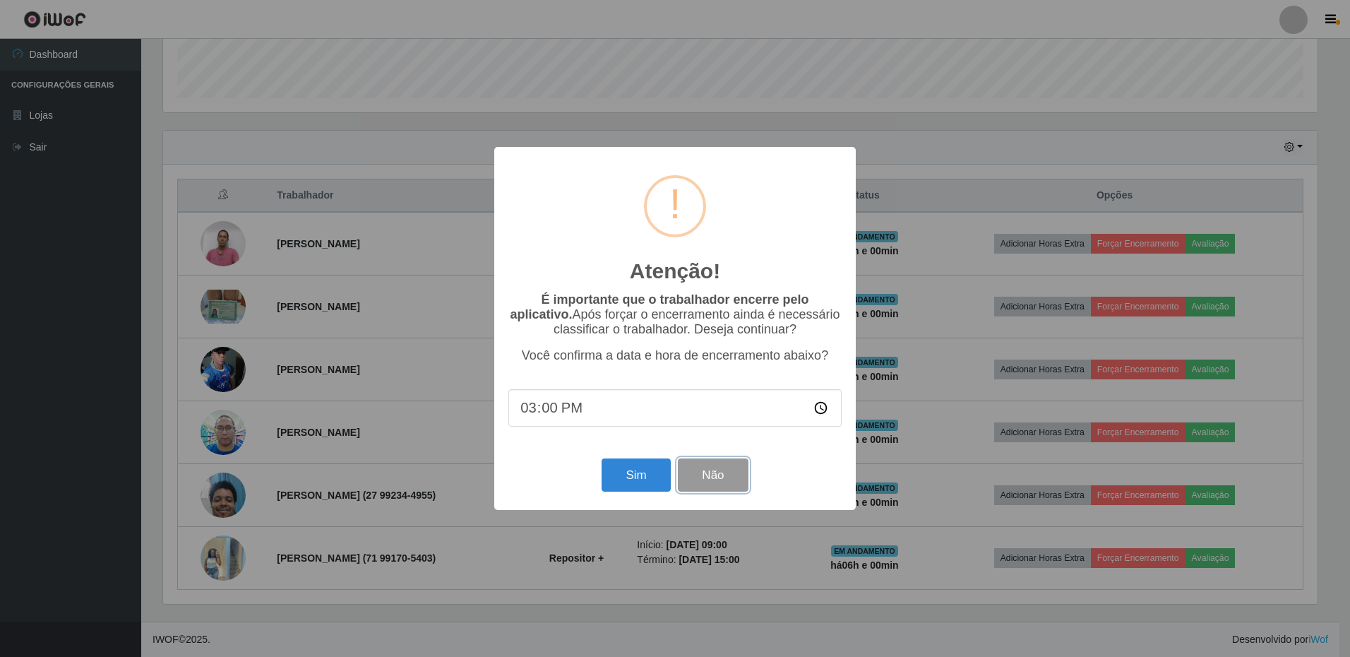
click at [724, 483] on button "Não" at bounding box center [713, 474] width 70 height 33
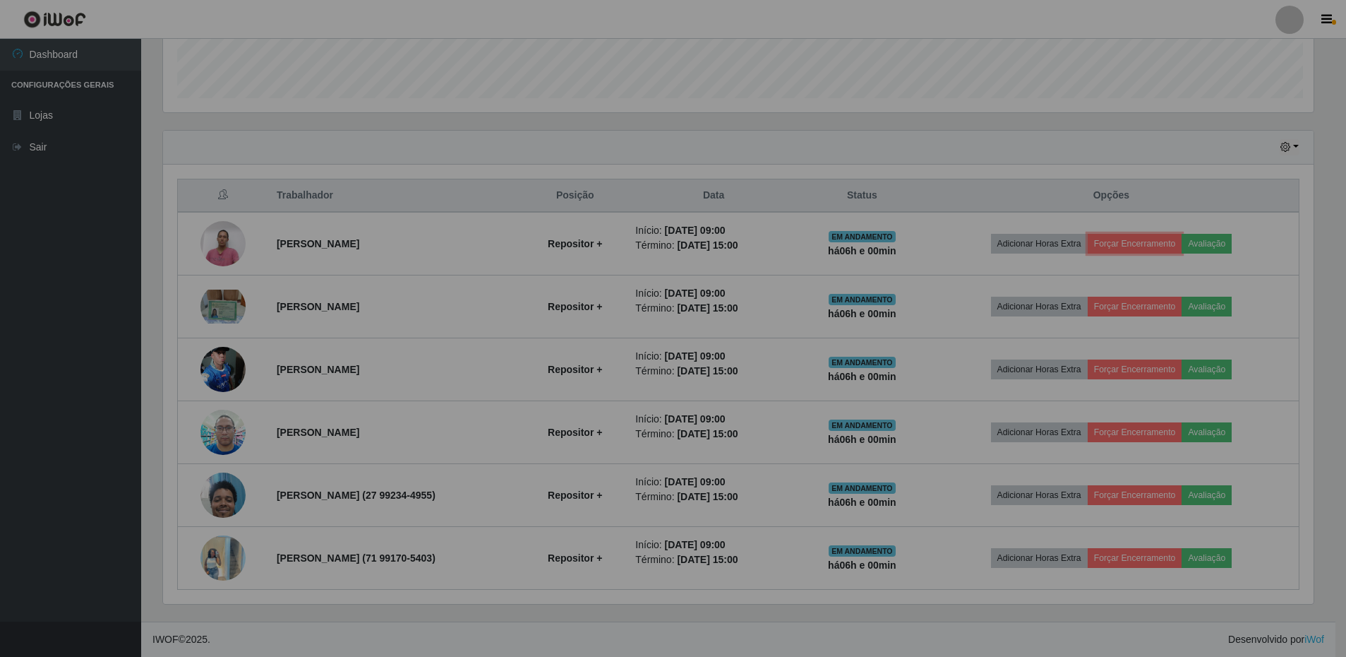
scroll to position [293, 1161]
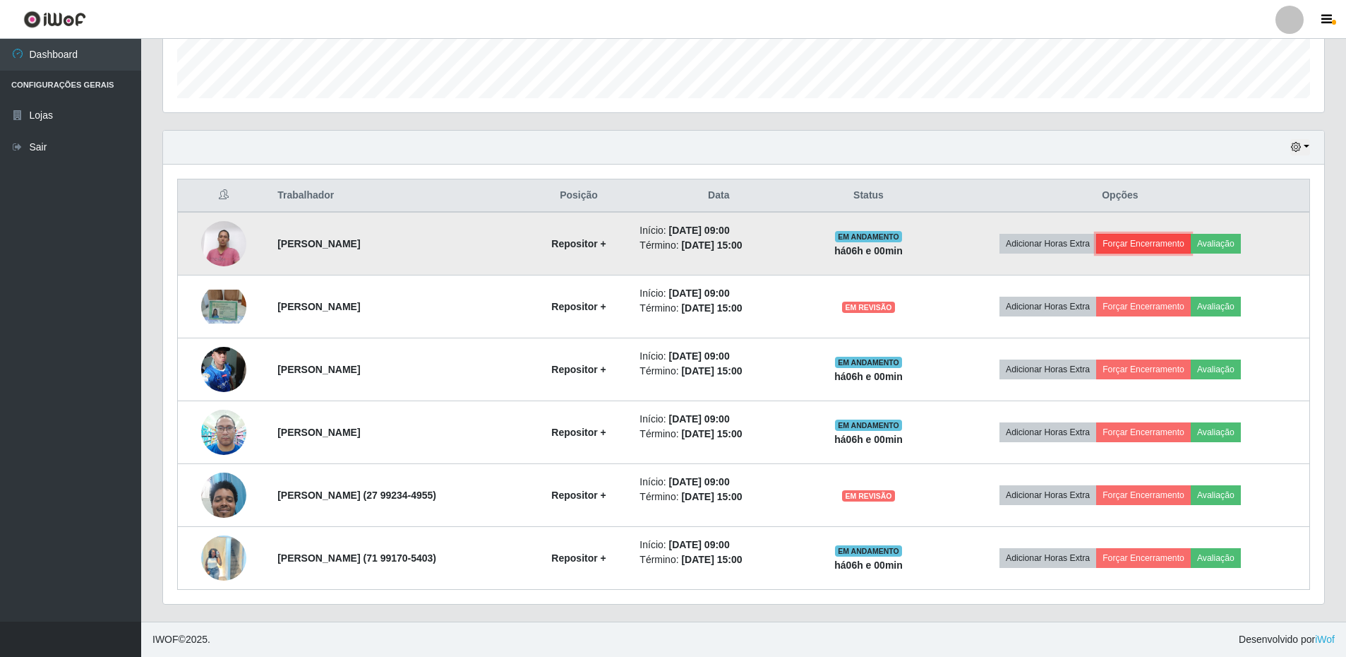
click at [1161, 244] on button "Forçar Encerramento" at bounding box center [1143, 244] width 95 height 20
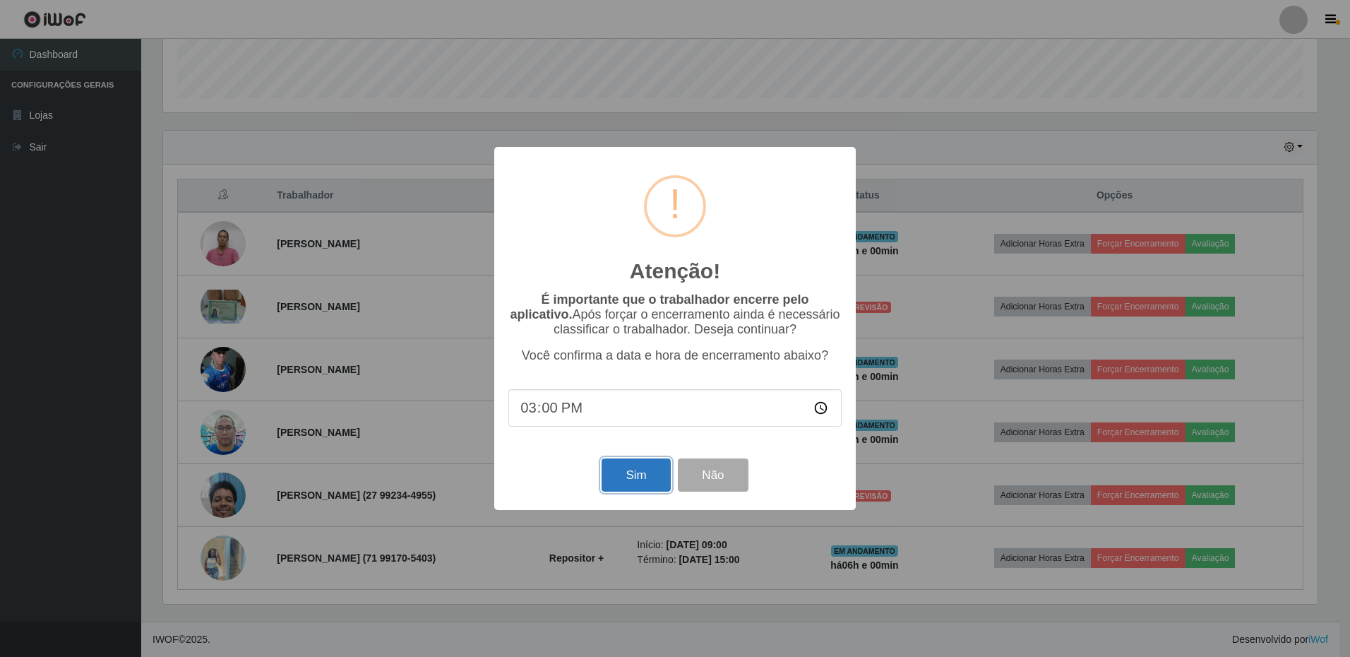
click at [620, 478] on button "Sim" at bounding box center [635, 474] width 68 height 33
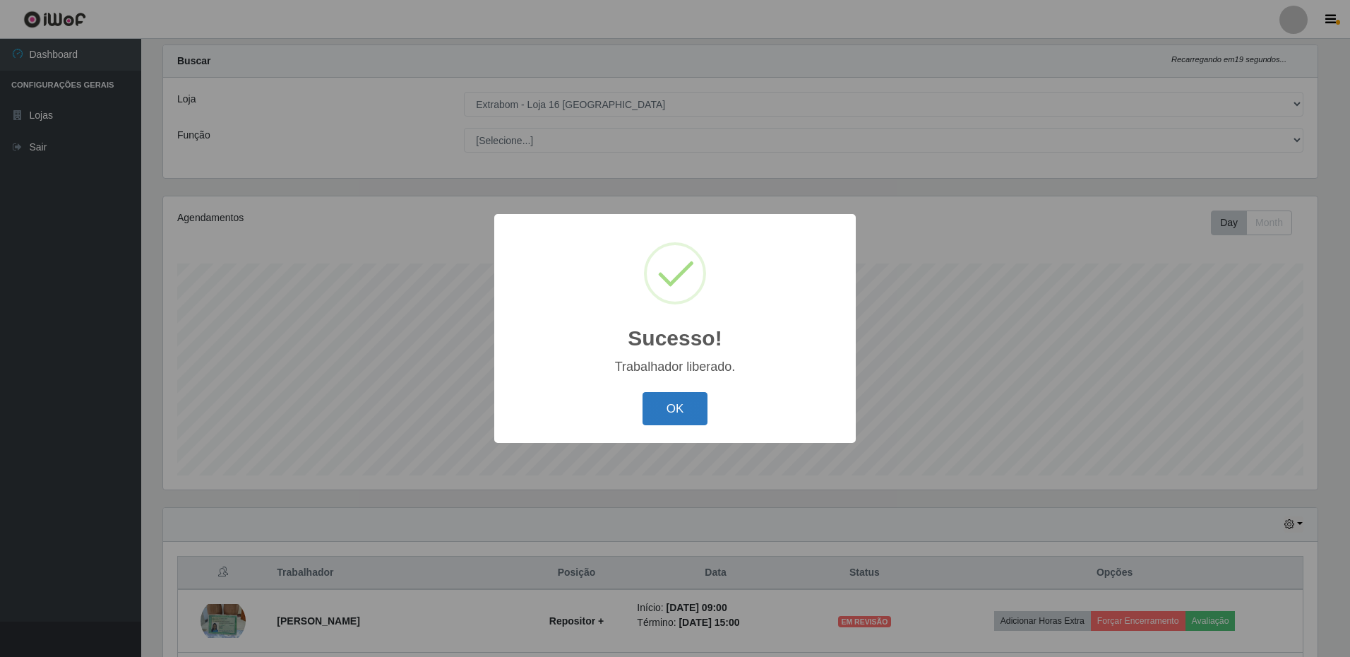
click at [673, 395] on button "OK" at bounding box center [675, 408] width 66 height 33
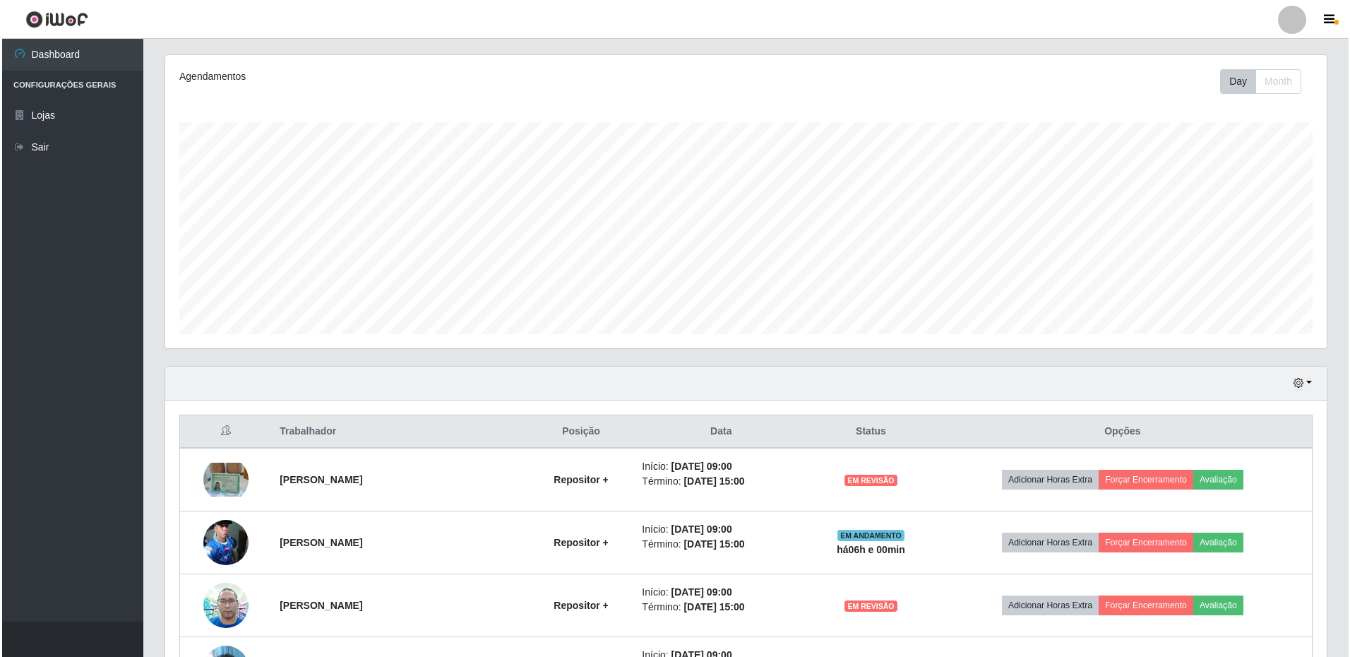
scroll to position [312, 0]
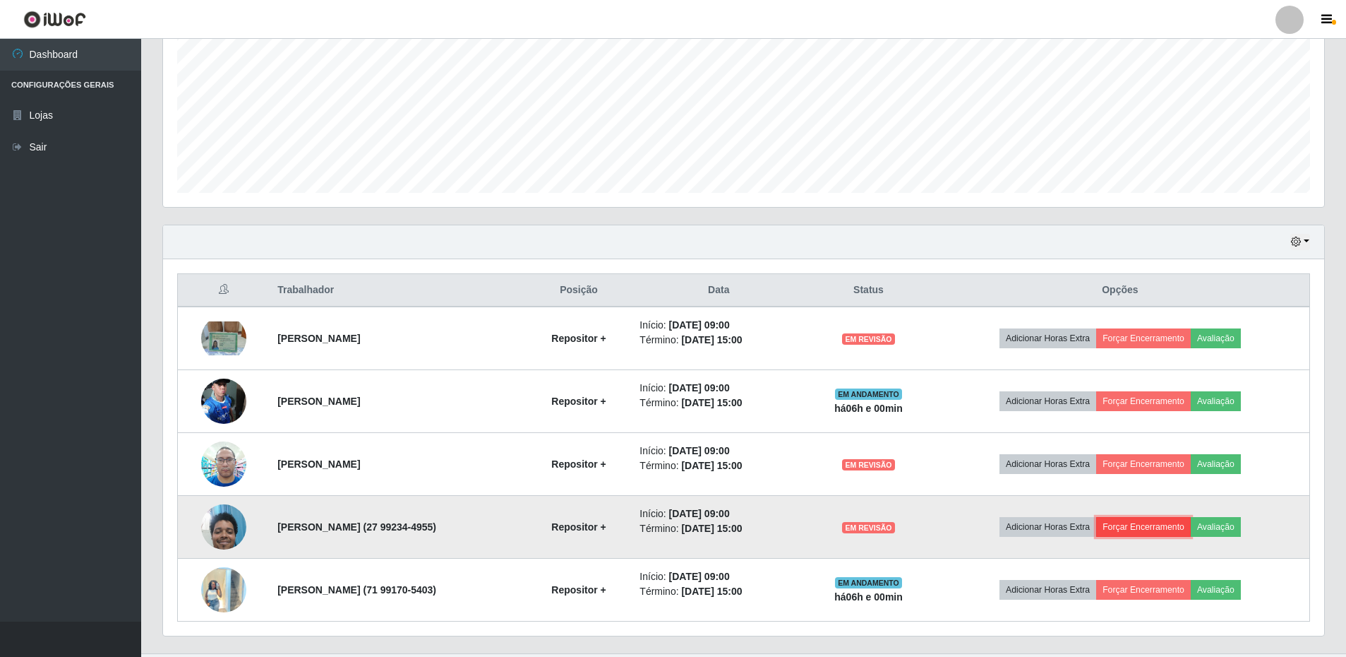
click at [1153, 523] on button "Forçar Encerramento" at bounding box center [1143, 527] width 95 height 20
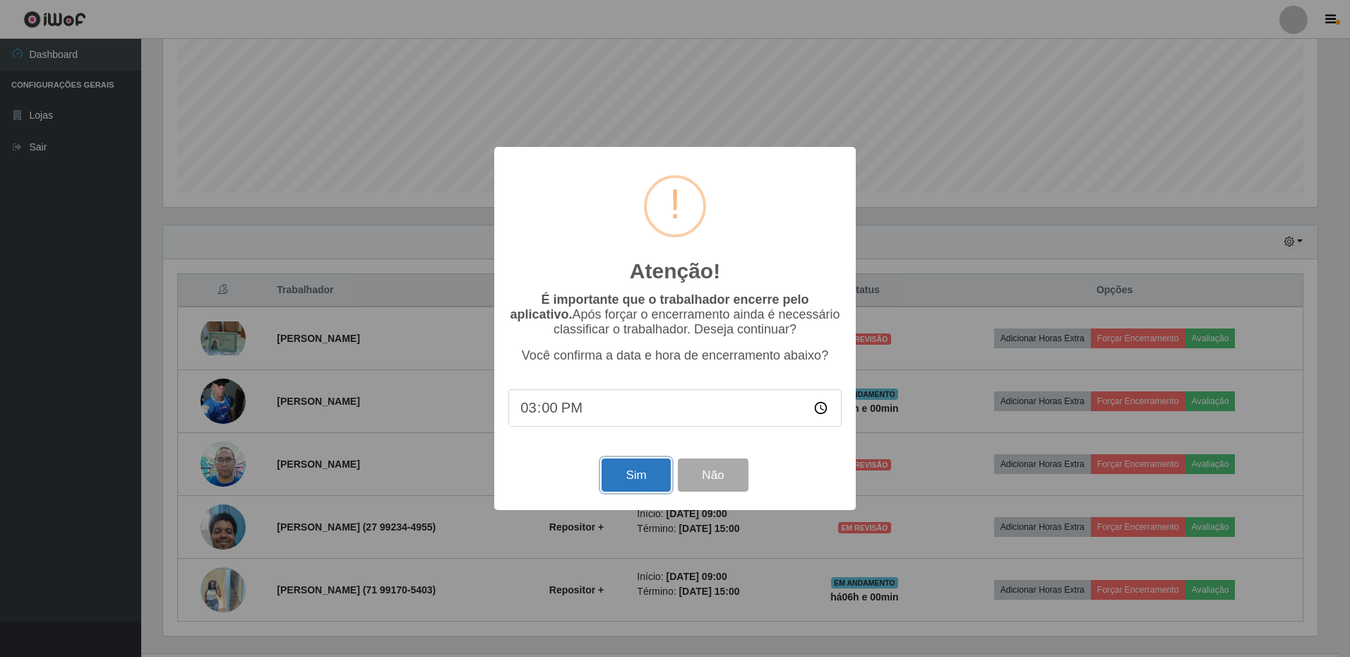
click at [635, 476] on button "Sim" at bounding box center [635, 474] width 68 height 33
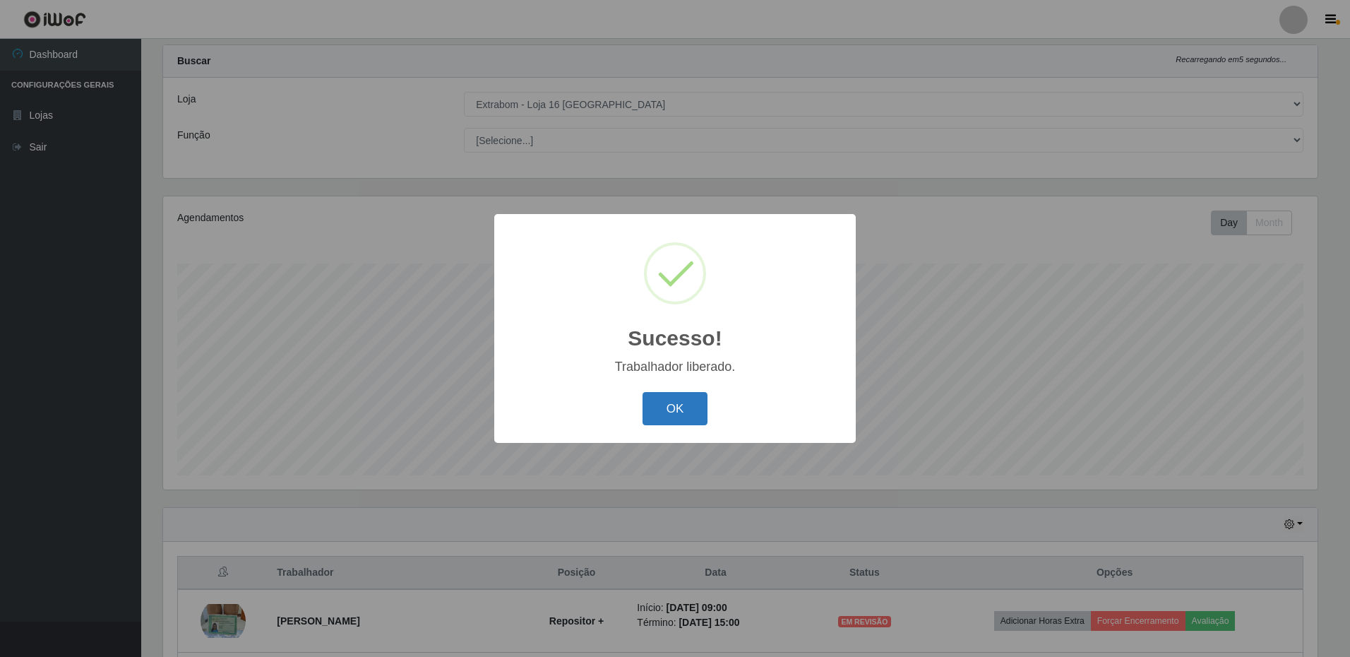
click at [673, 423] on button "OK" at bounding box center [675, 408] width 66 height 33
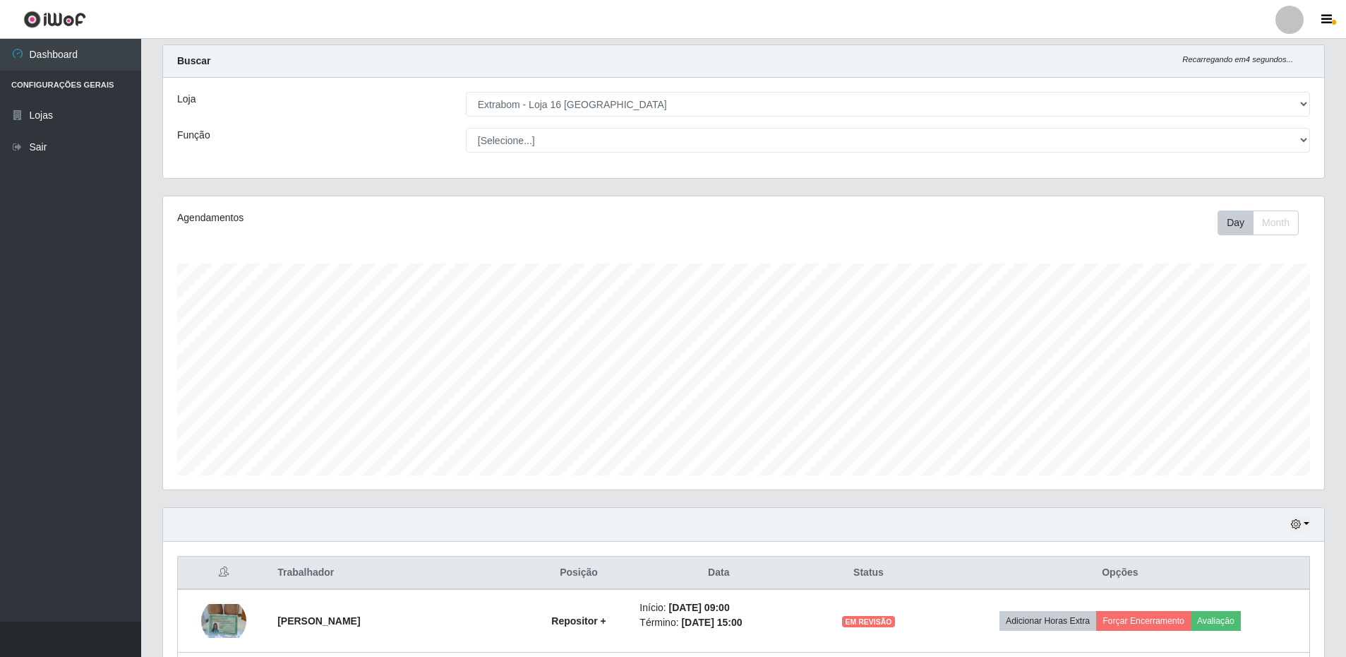
scroll to position [281, 0]
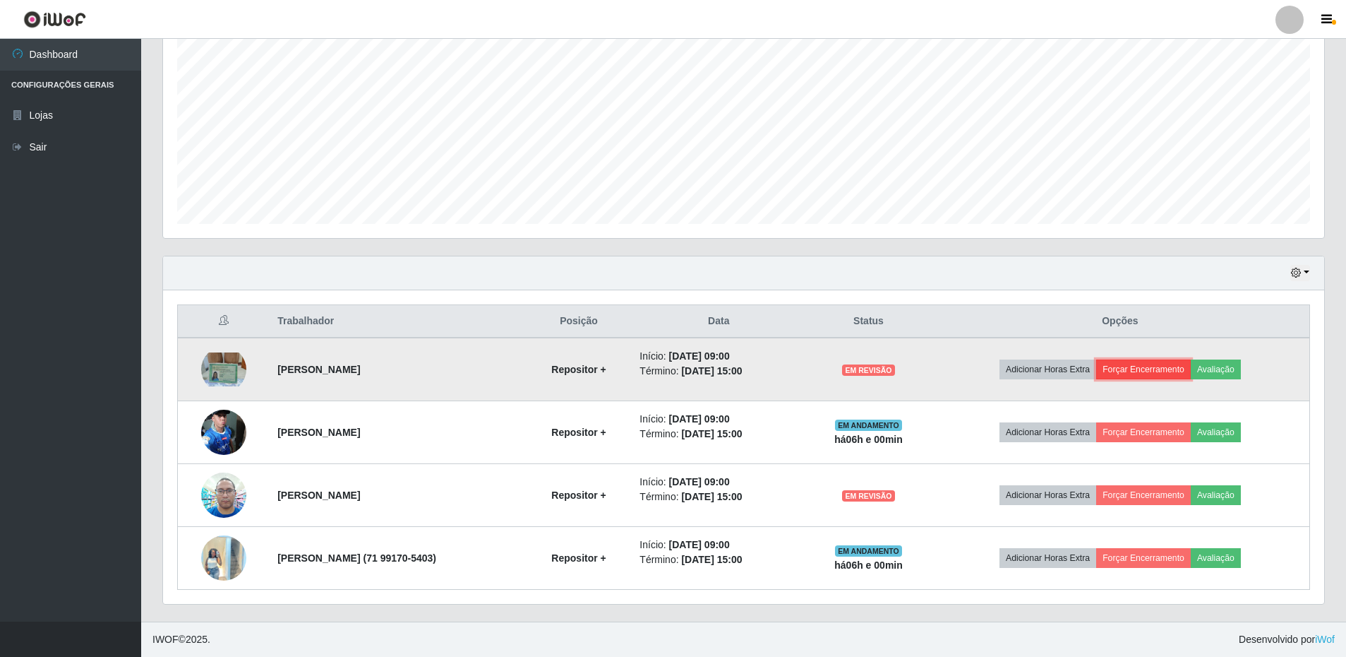
click at [1150, 363] on button "Forçar Encerramento" at bounding box center [1143, 369] width 95 height 20
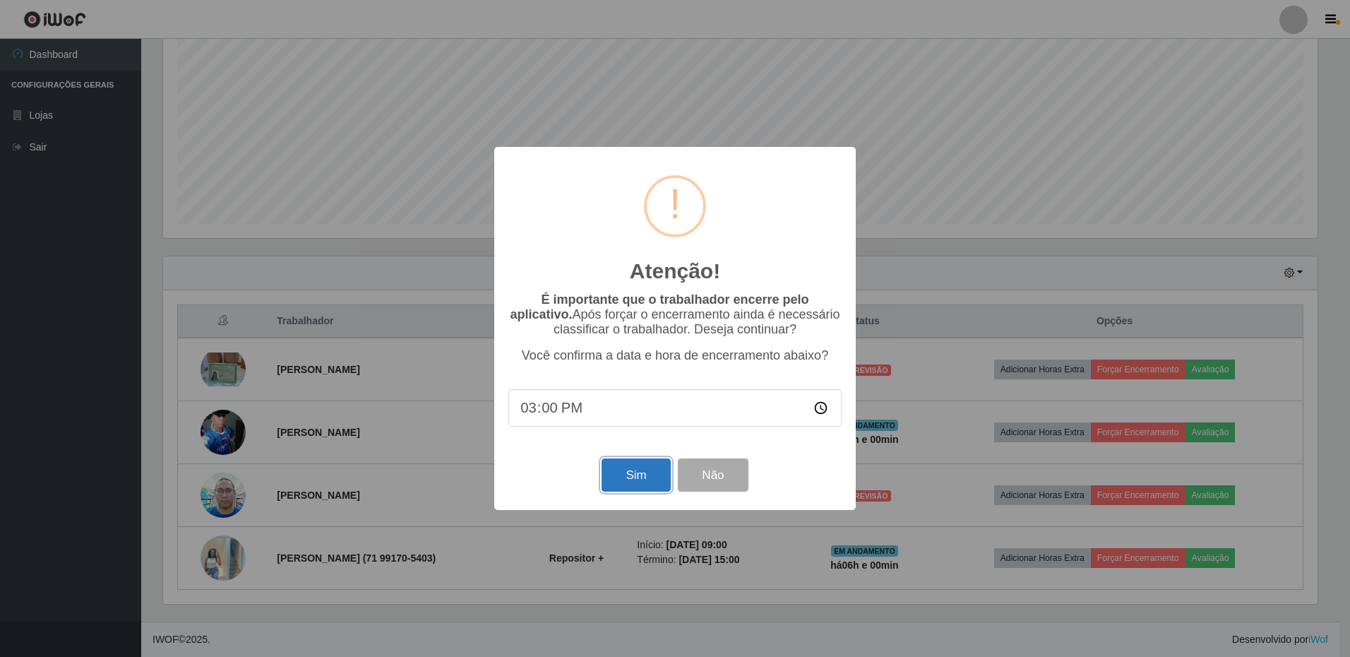
click at [639, 479] on button "Sim" at bounding box center [635, 474] width 68 height 33
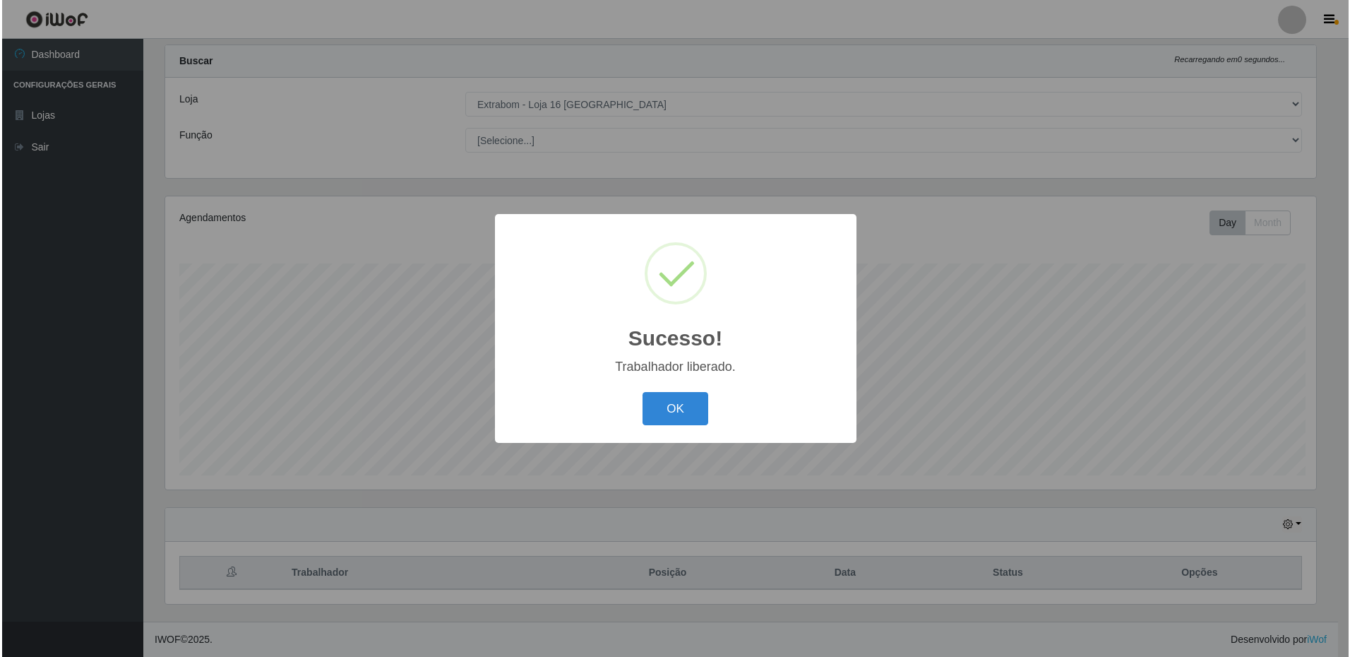
scroll to position [30, 0]
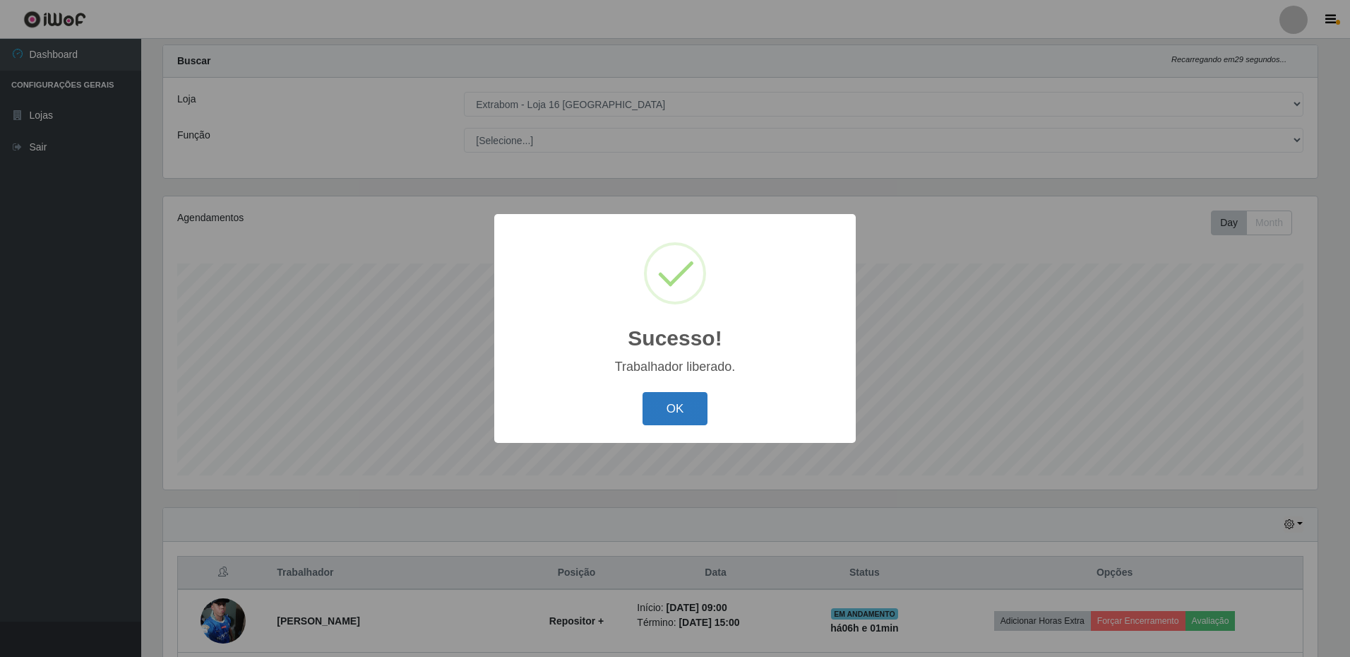
click at [673, 419] on button "OK" at bounding box center [675, 408] width 66 height 33
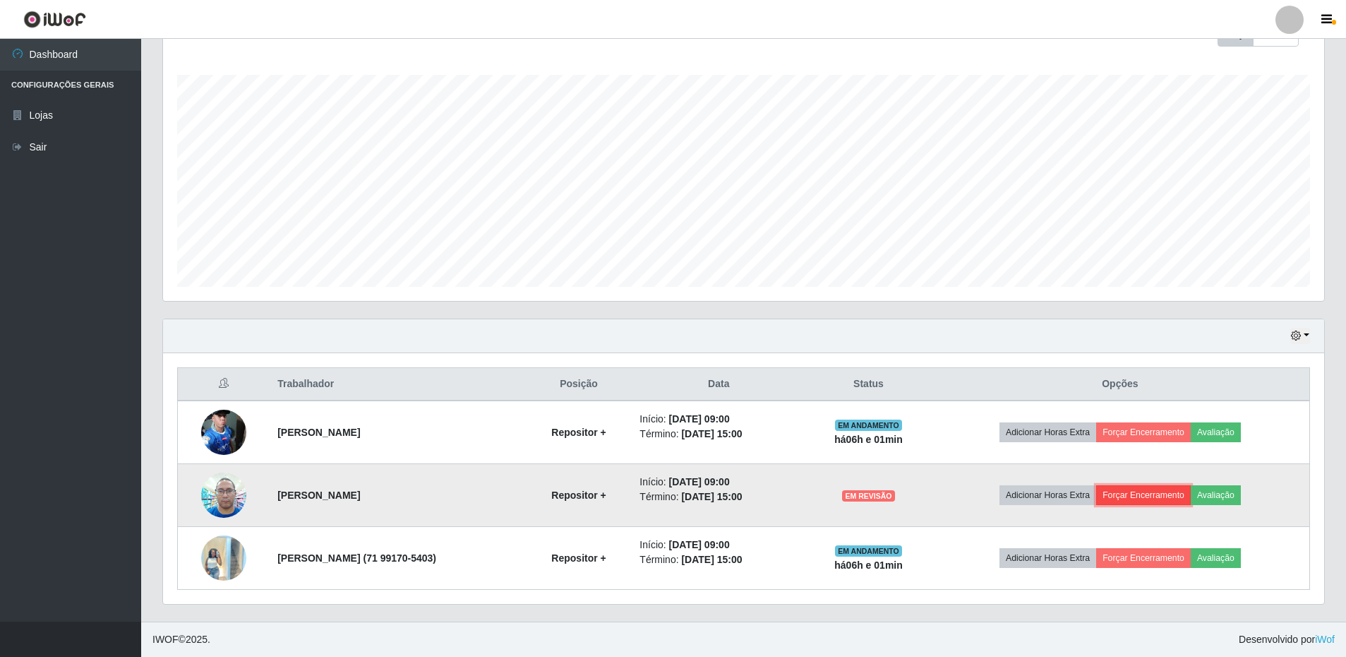
click at [1163, 501] on button "Forçar Encerramento" at bounding box center [1143, 495] width 95 height 20
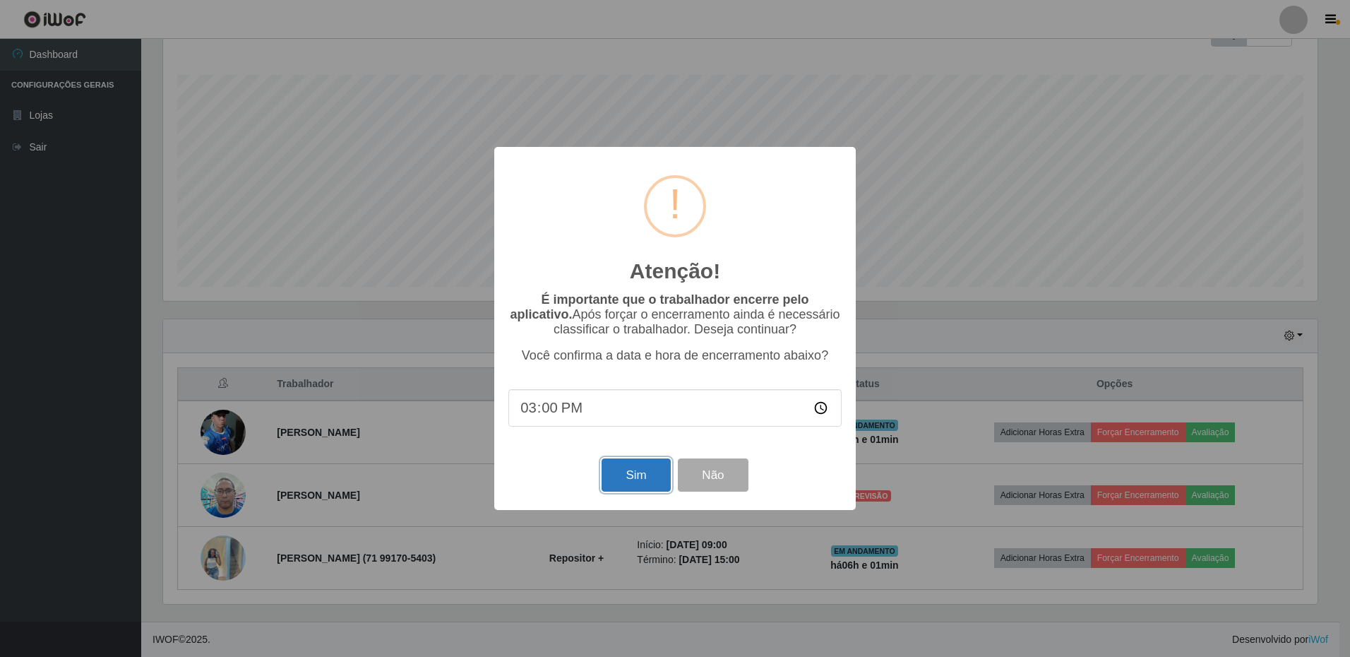
click at [616, 479] on button "Sim" at bounding box center [635, 474] width 68 height 33
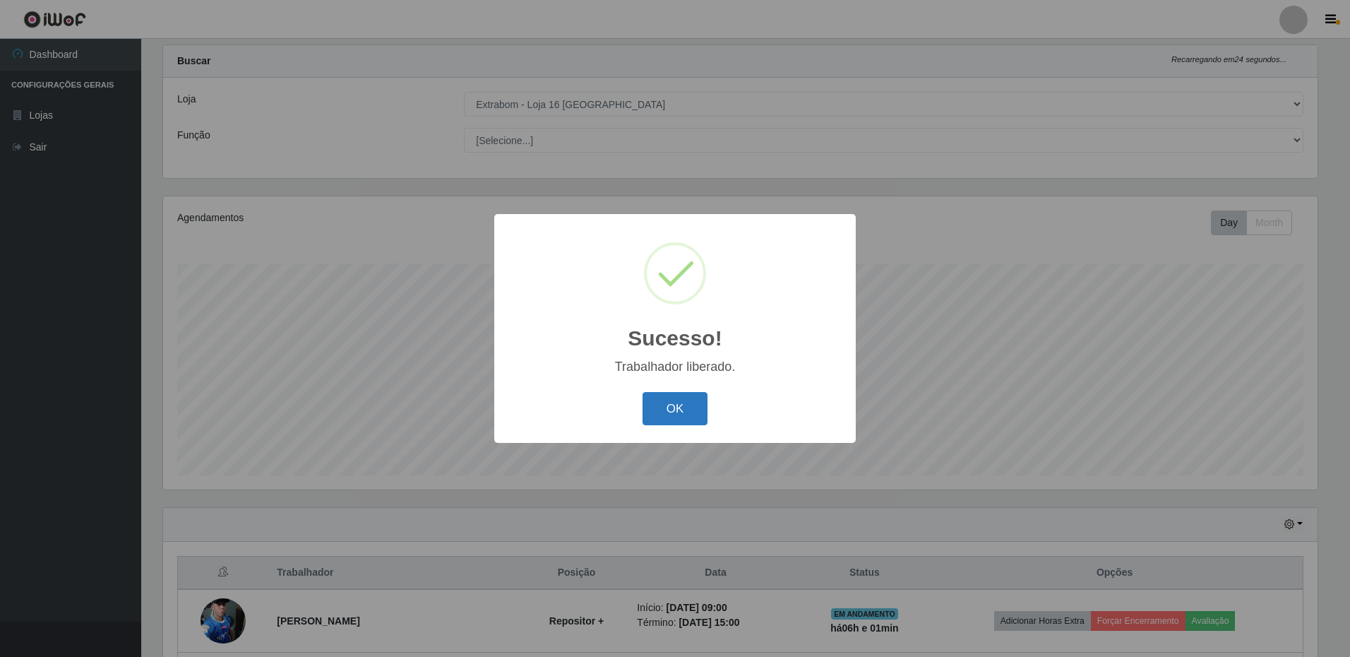
click at [679, 422] on button "OK" at bounding box center [675, 408] width 66 height 33
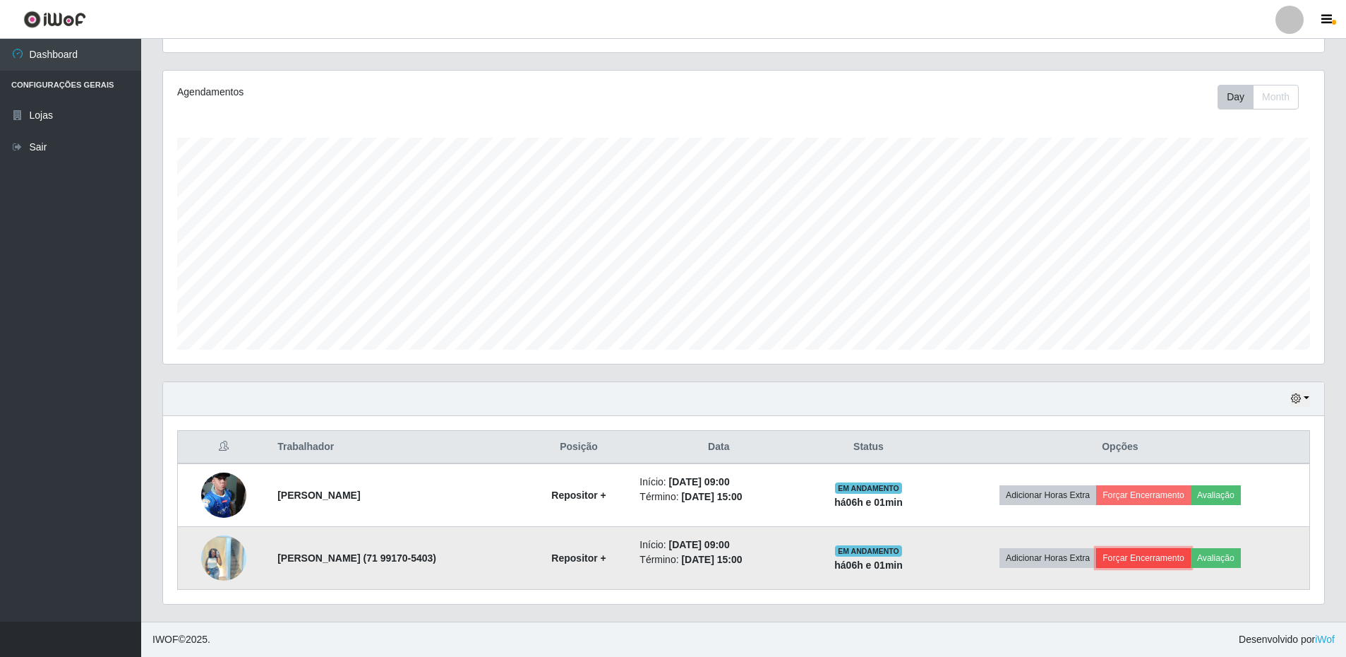
click at [1169, 554] on button "Forçar Encerramento" at bounding box center [1143, 558] width 95 height 20
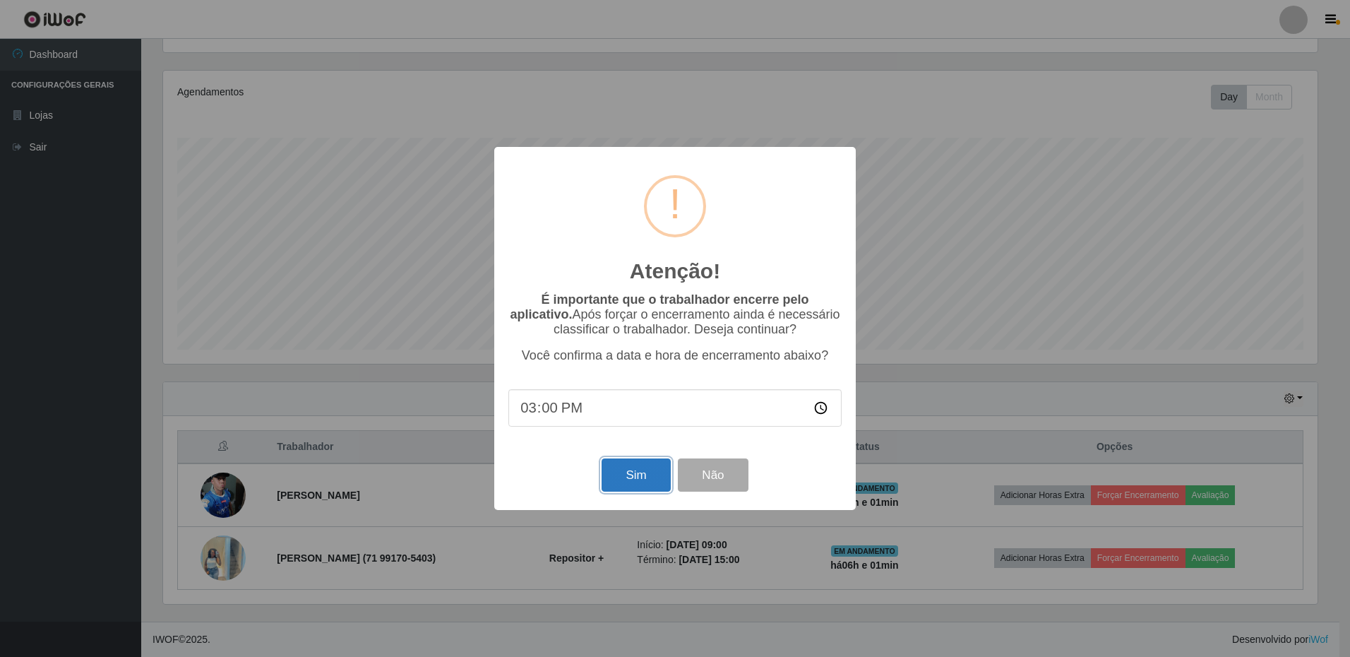
click at [628, 478] on button "Sim" at bounding box center [635, 474] width 68 height 33
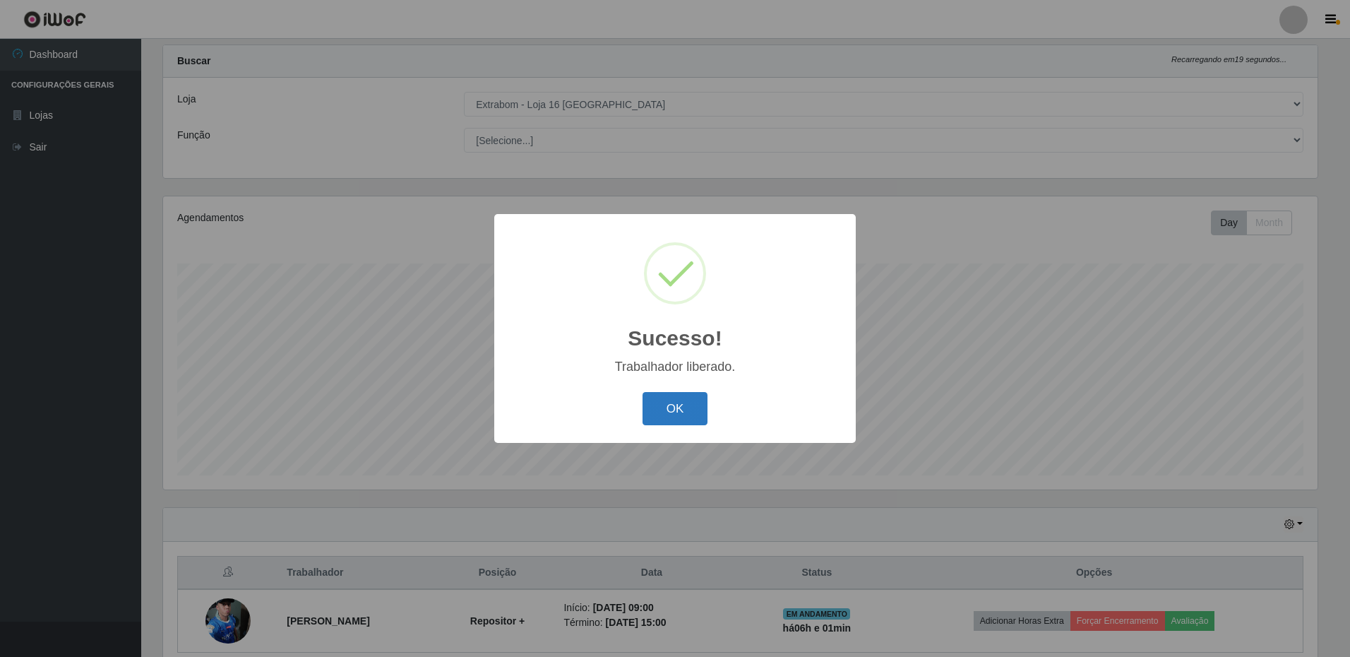
click at [694, 420] on button "OK" at bounding box center [675, 408] width 66 height 33
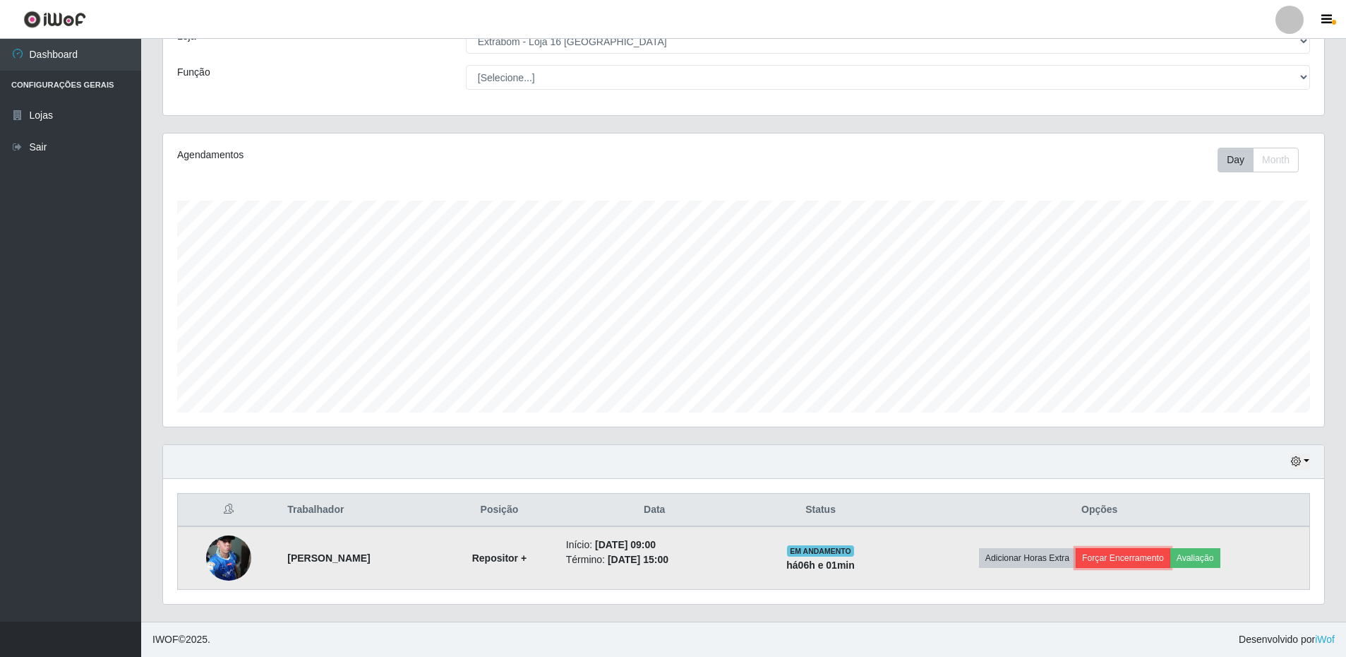
click at [1159, 557] on button "Forçar Encerramento" at bounding box center [1123, 558] width 95 height 20
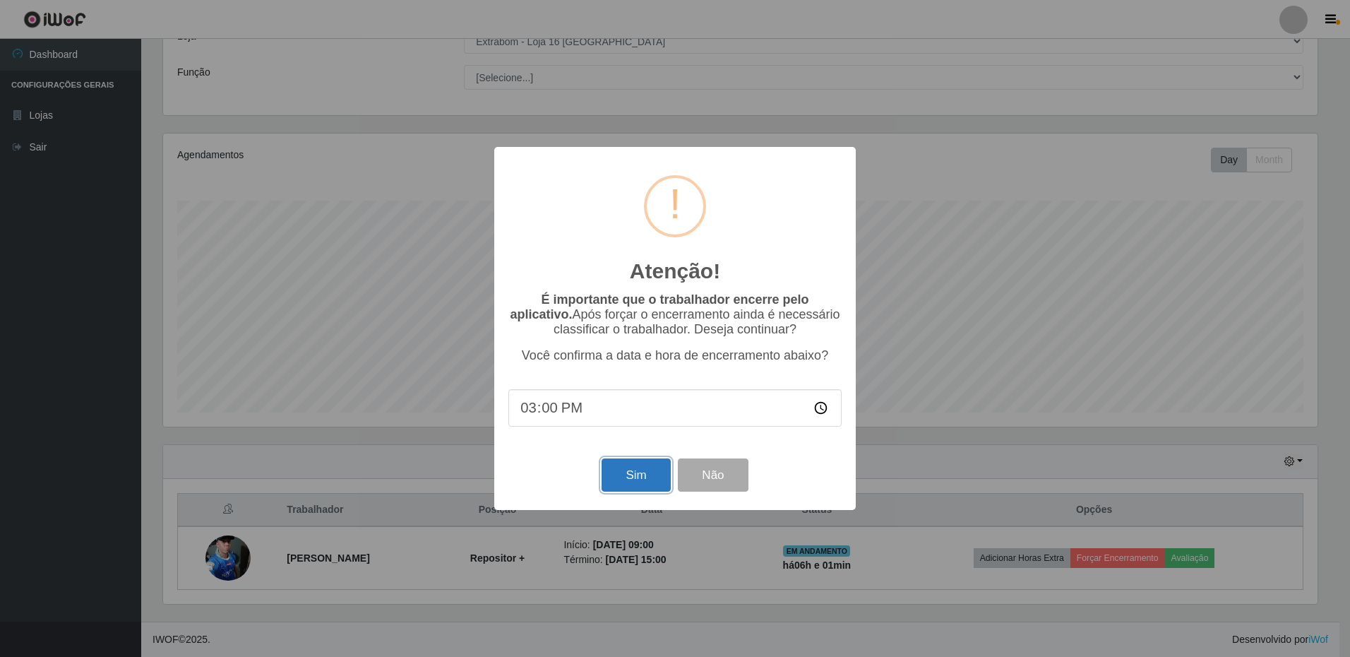
click at [629, 471] on button "Sim" at bounding box center [635, 474] width 68 height 33
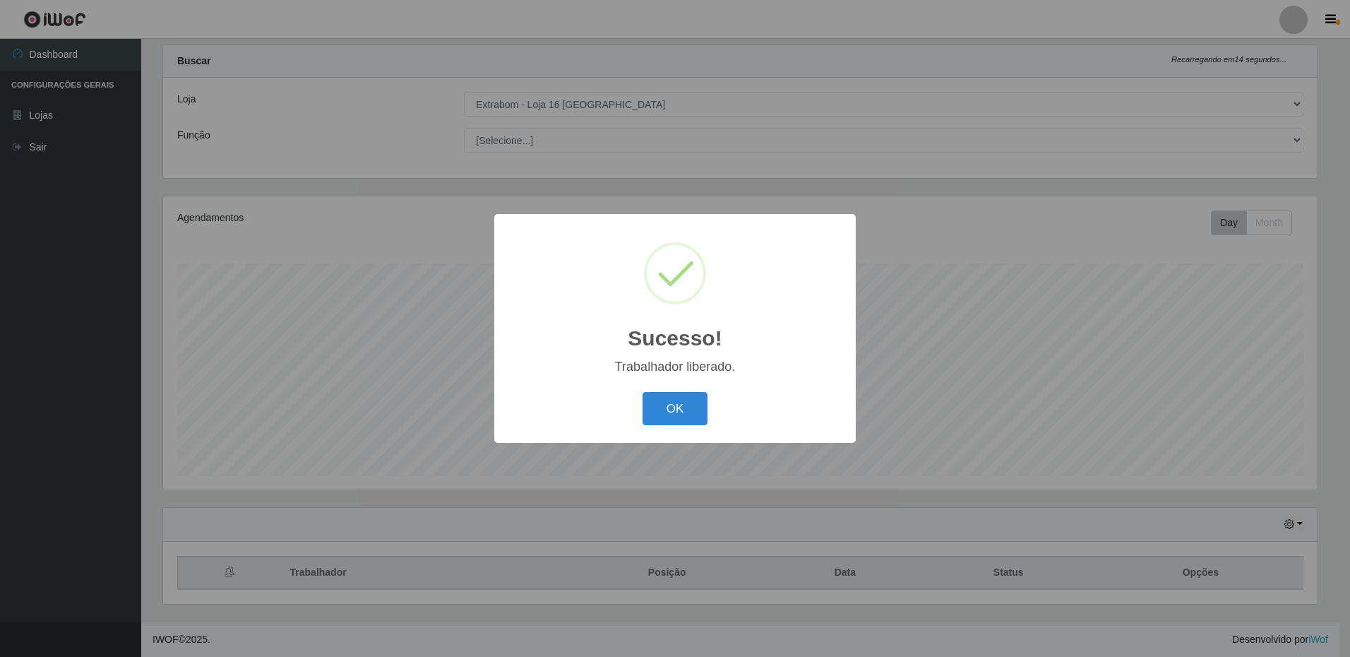
click at [642, 392] on button "OK" at bounding box center [675, 408] width 66 height 33
